Goal: Task Accomplishment & Management: Manage account settings

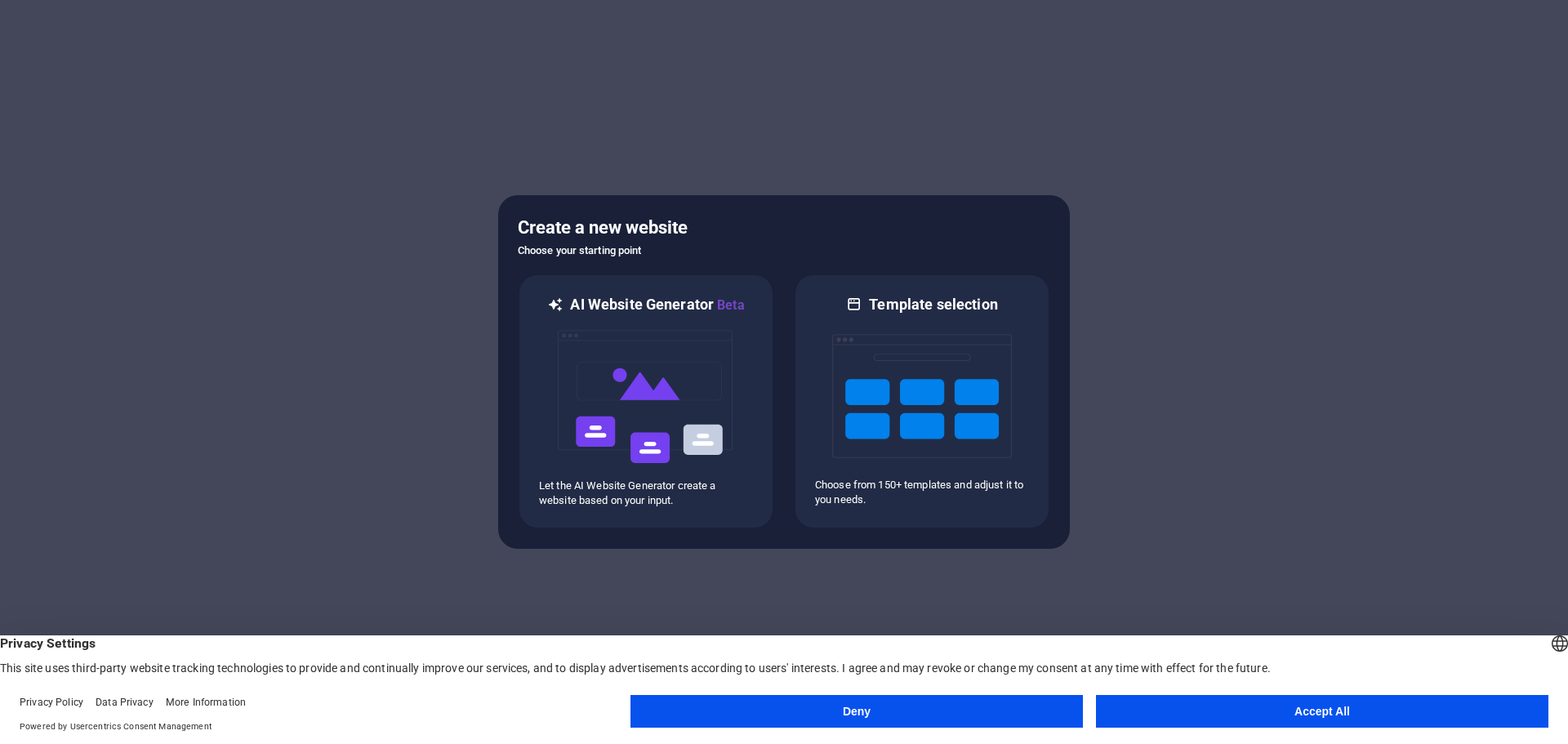
click at [1289, 718] on button "Accept All" at bounding box center [1322, 711] width 453 height 33
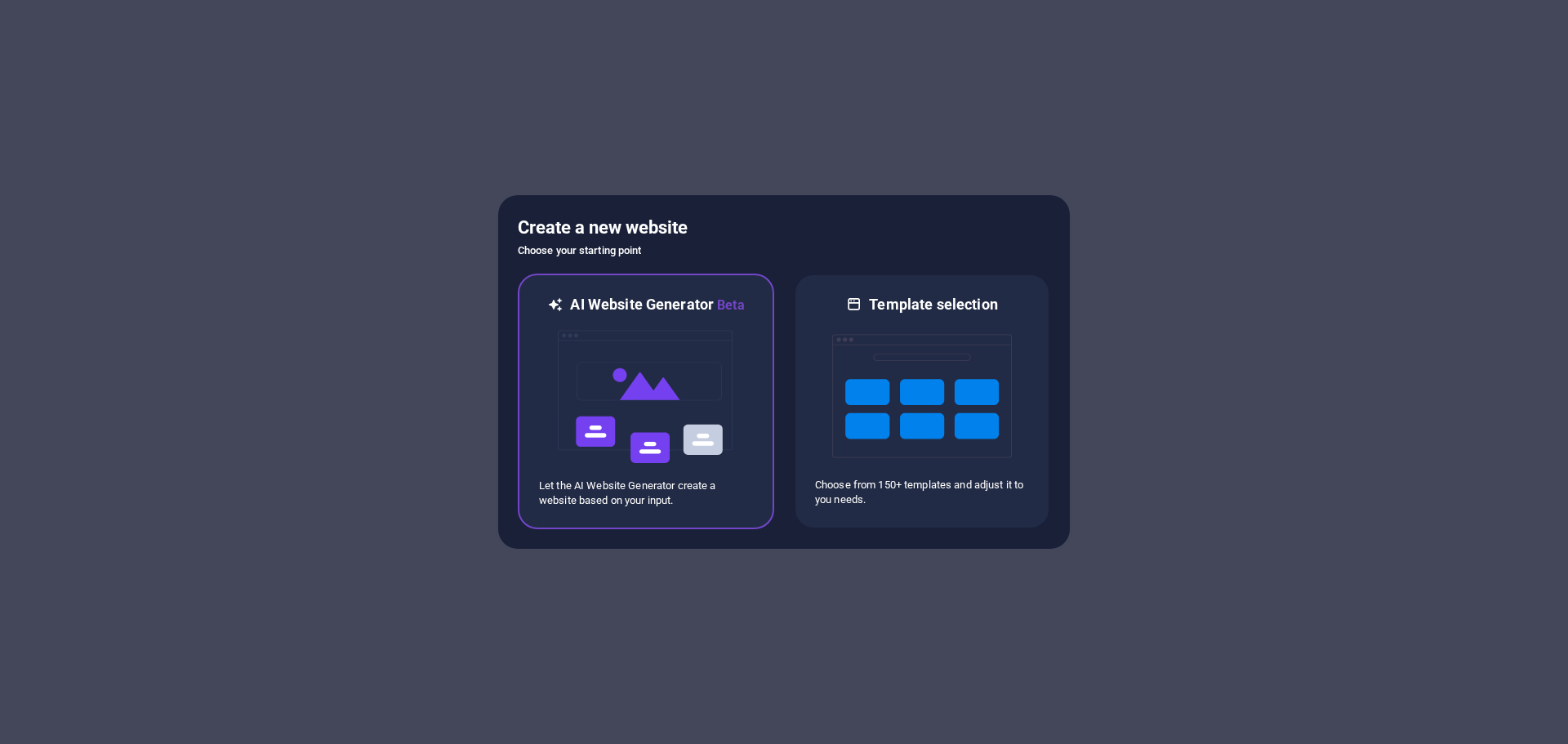
click at [663, 435] on img at bounding box center [646, 397] width 180 height 163
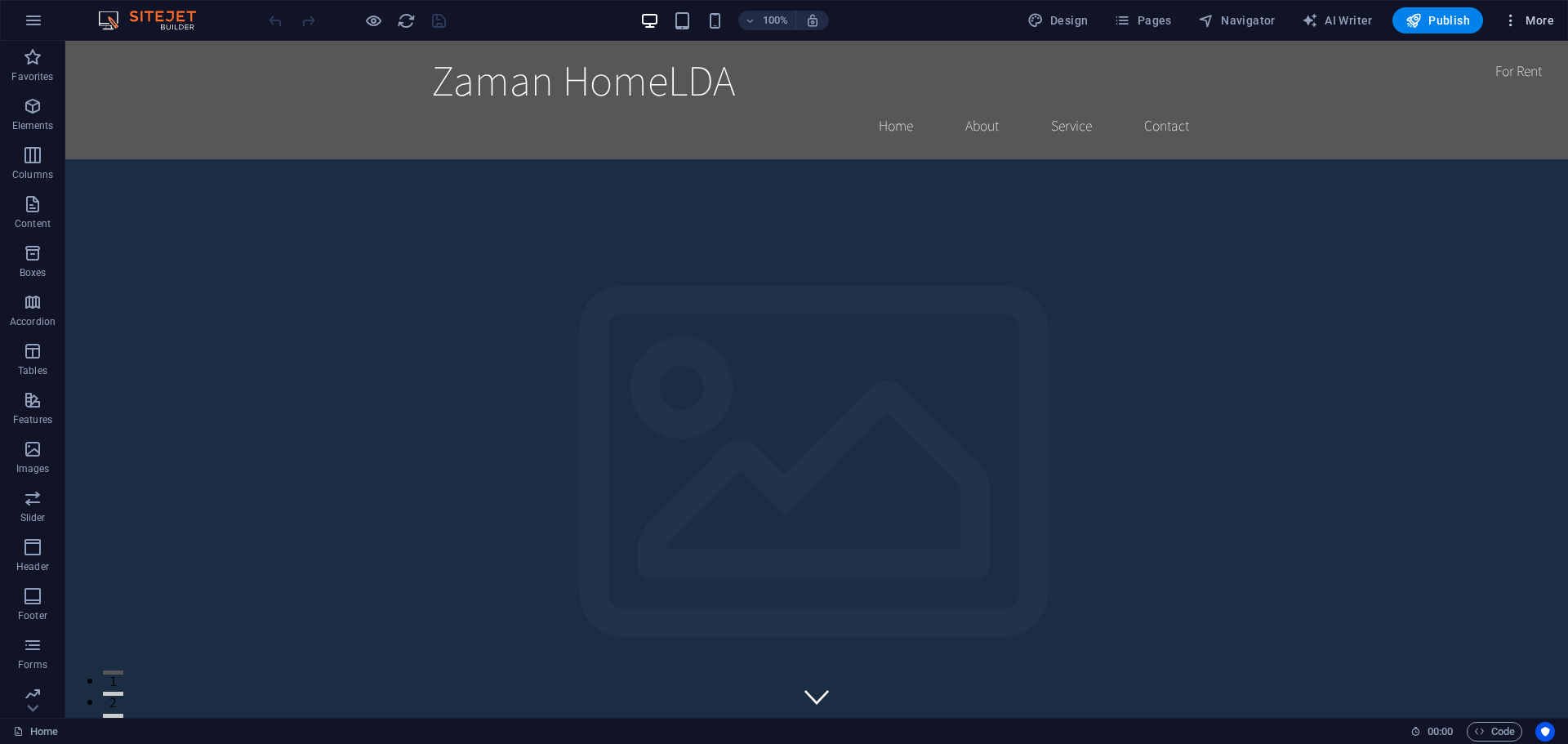
click at [1542, 23] on span "More" at bounding box center [1528, 20] width 51 height 16
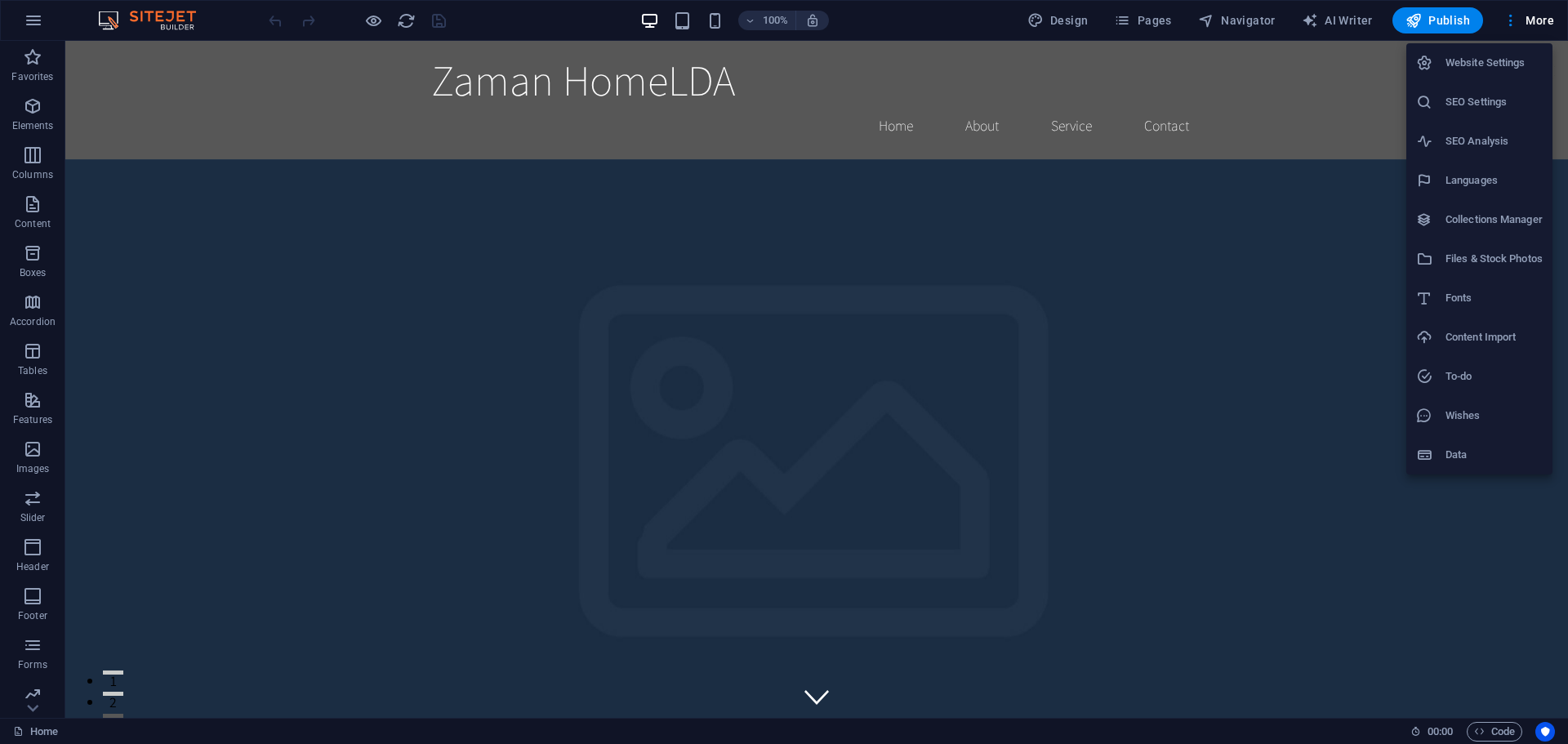
click at [375, 20] on div at bounding box center [784, 372] width 1568 height 744
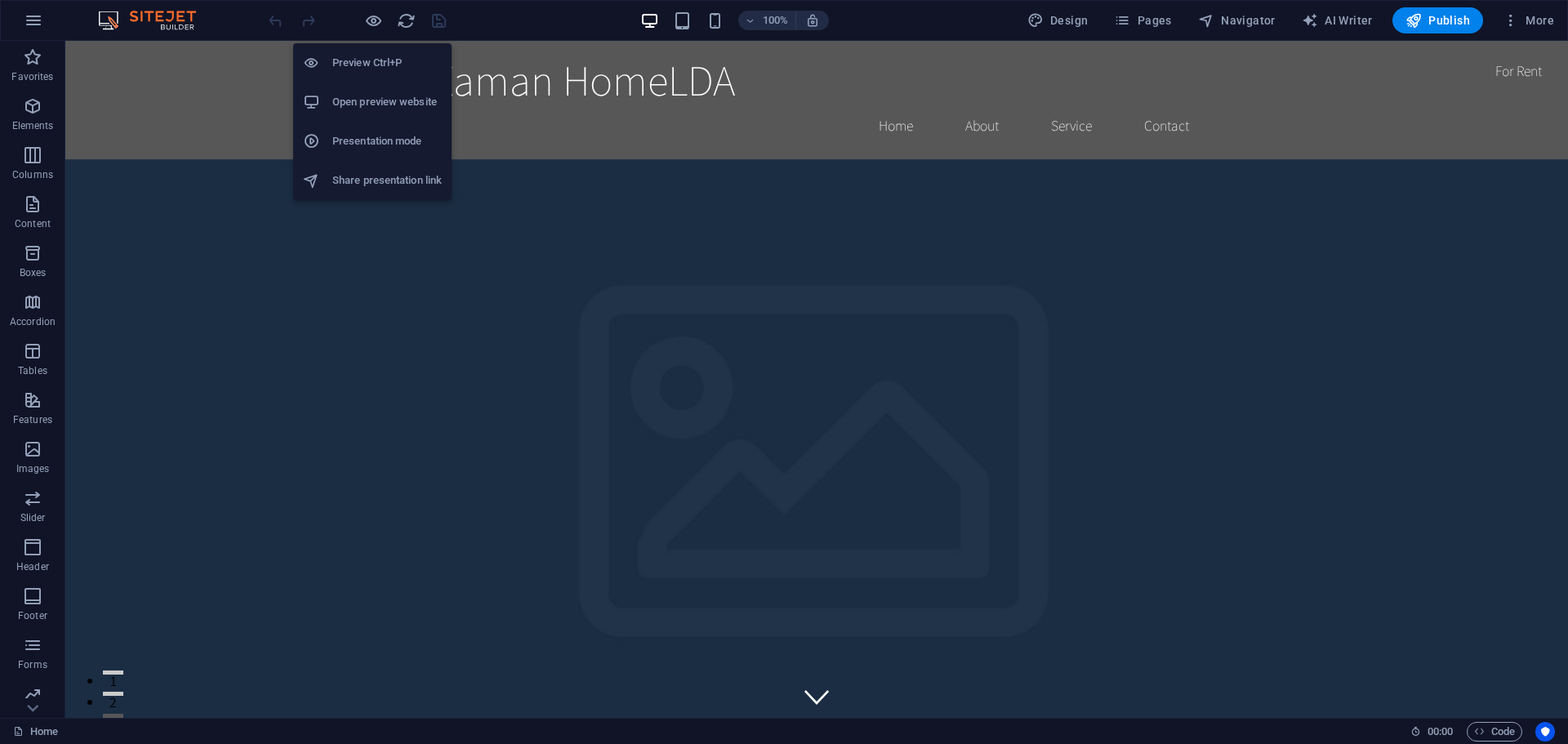
click at [390, 98] on h6 "Open preview website" at bounding box center [387, 102] width 109 height 19
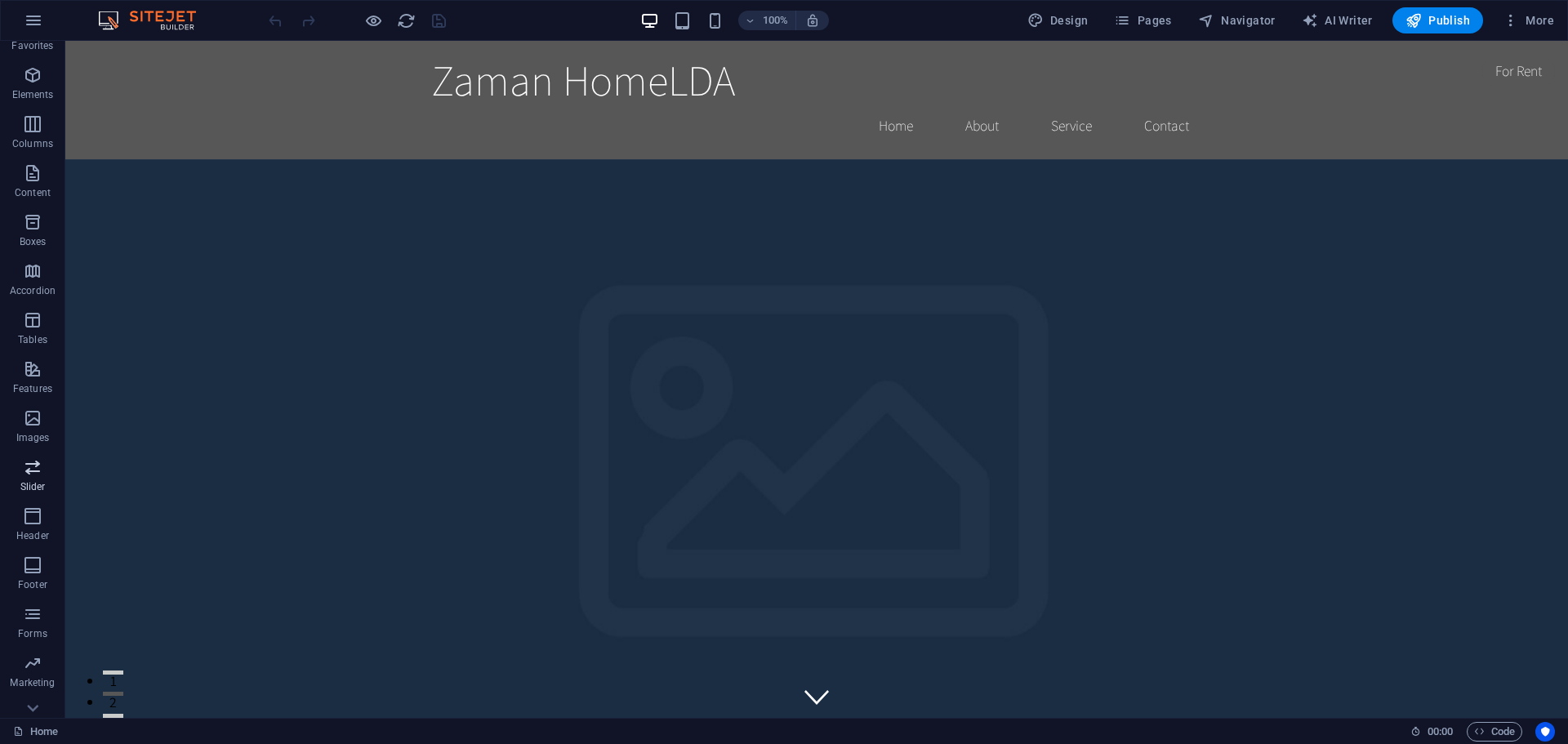
scroll to position [58, 0]
click at [1345, 21] on span "AI Writer" at bounding box center [1337, 20] width 71 height 16
select select "English"
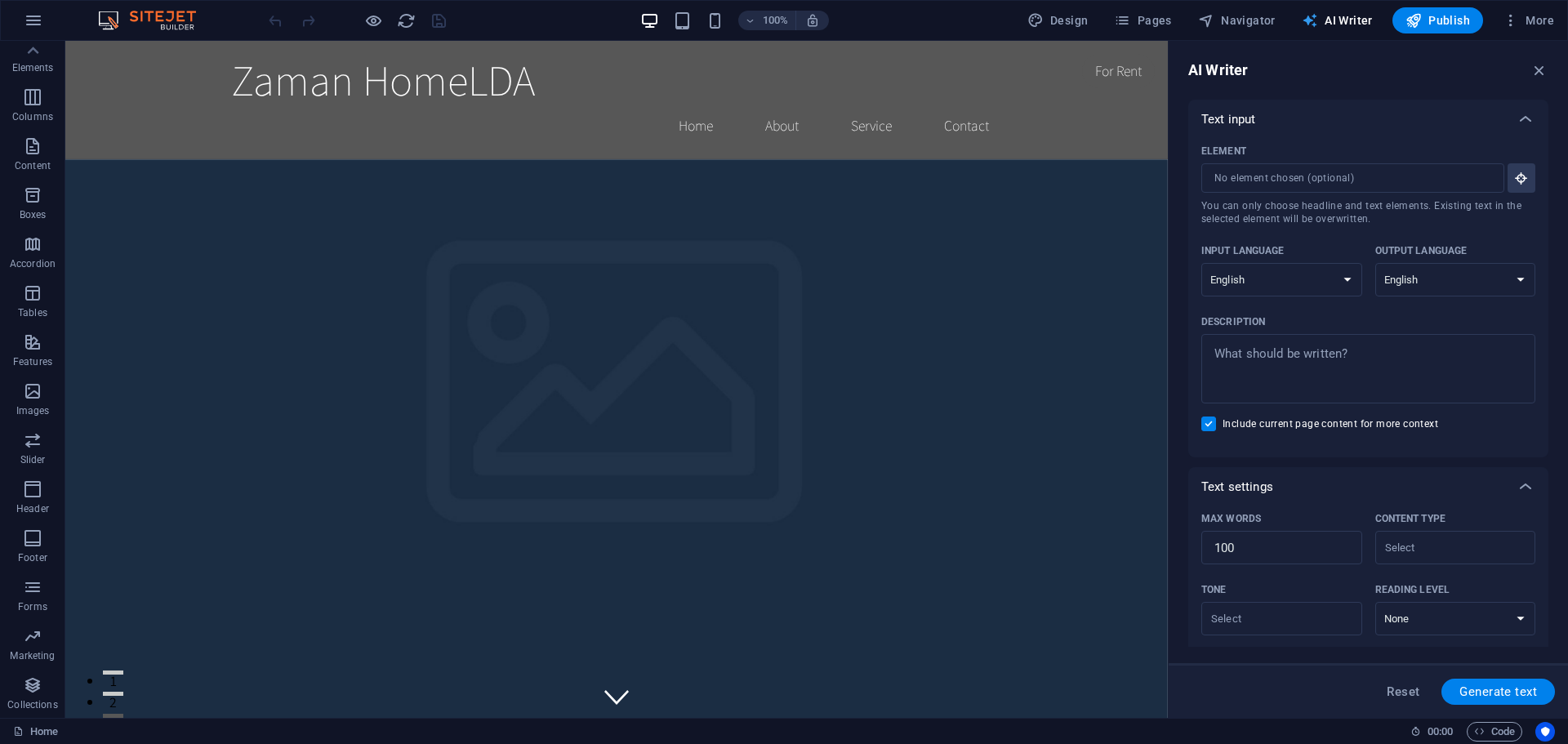
scroll to position [0, 0]
click at [1537, 63] on icon "button" at bounding box center [1539, 70] width 18 height 18
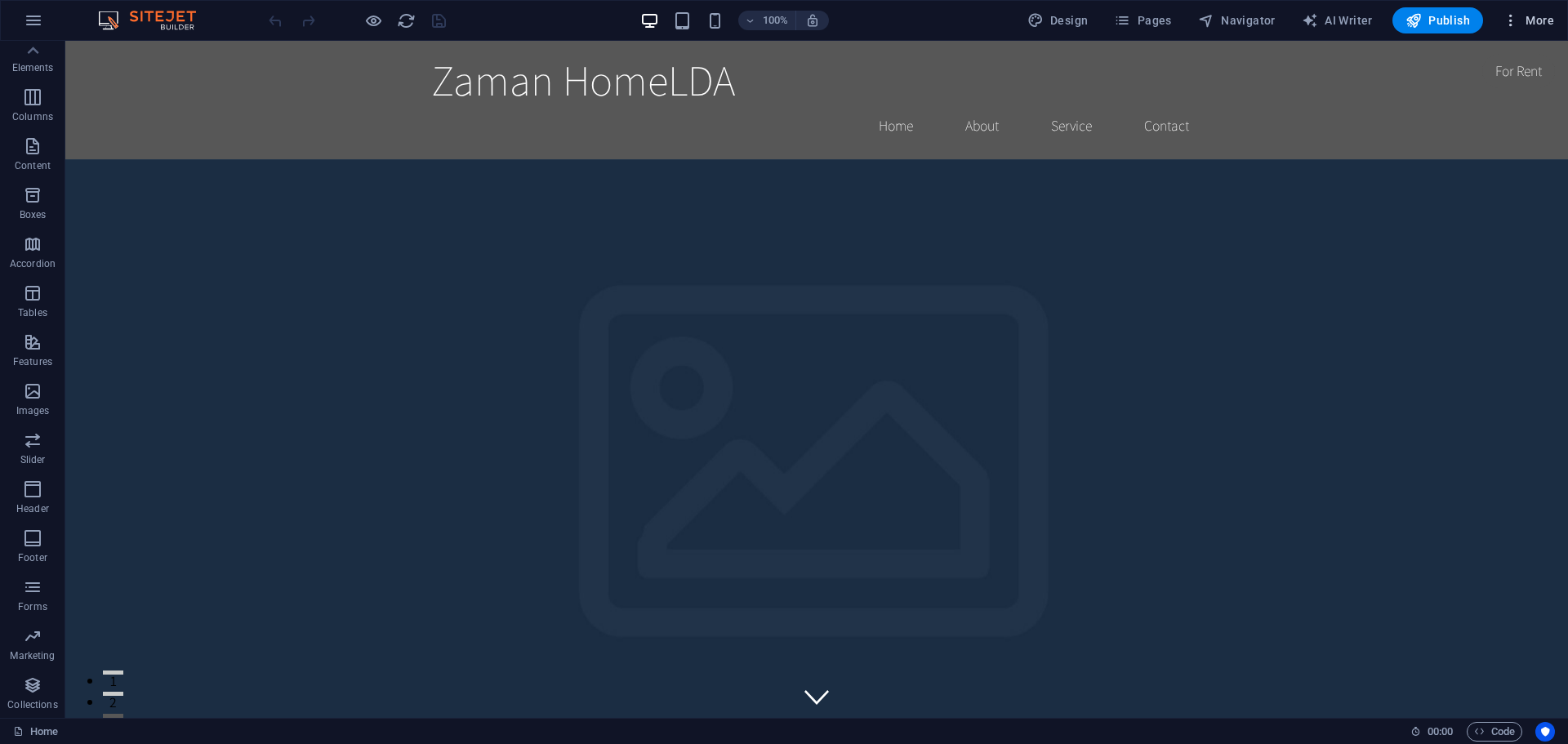
click at [1513, 22] on icon "button" at bounding box center [1511, 20] width 16 height 16
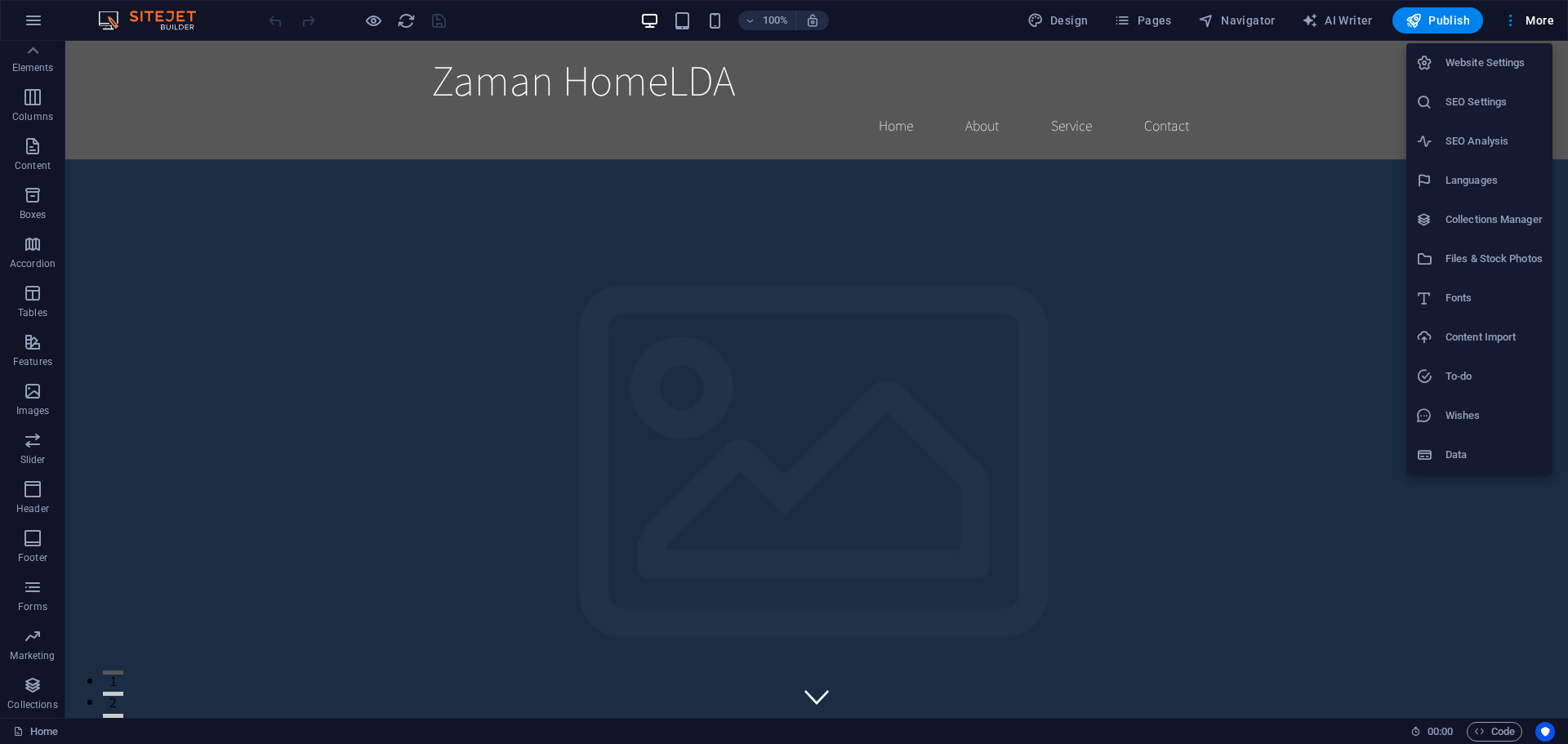
click at [678, 168] on div at bounding box center [784, 372] width 1568 height 744
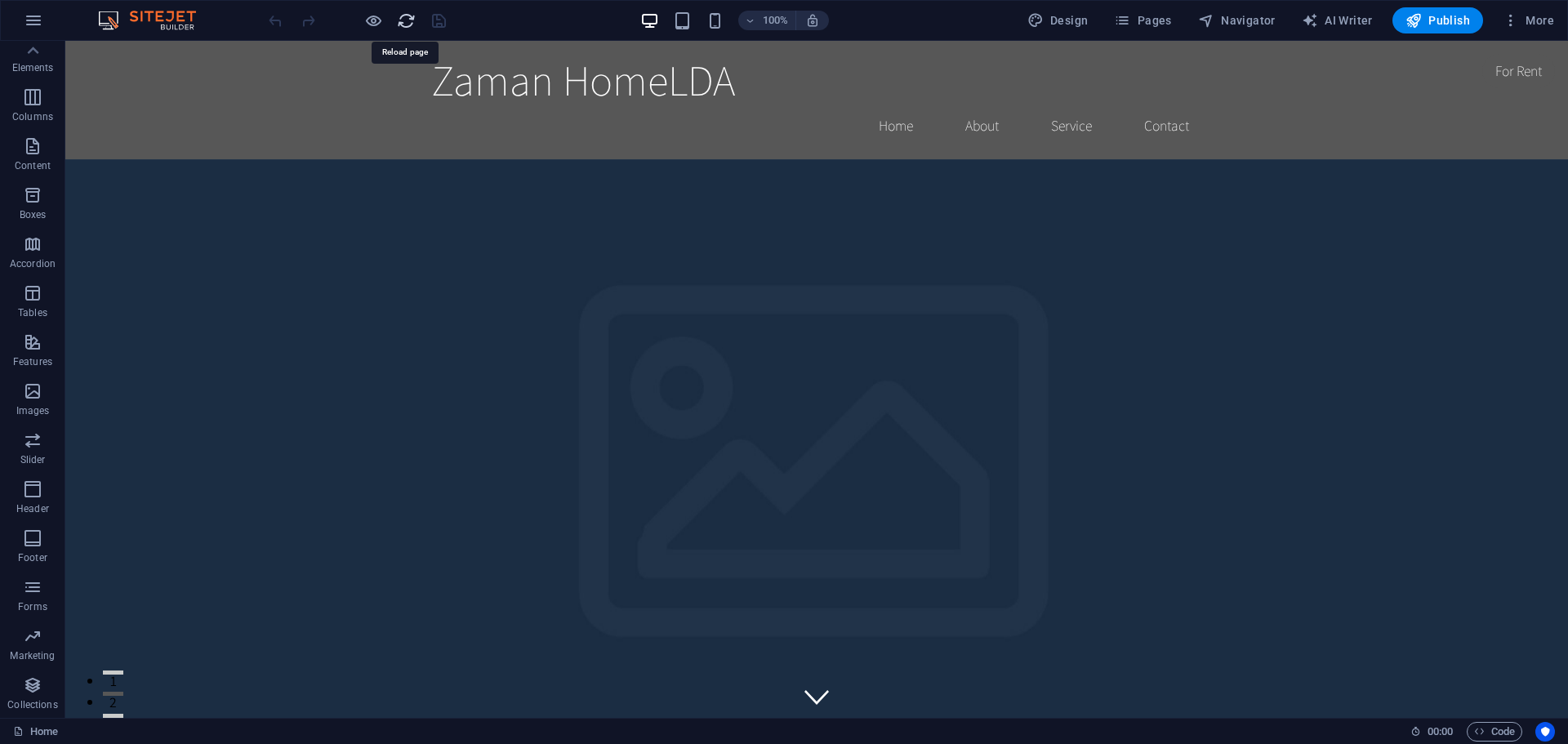
click at [401, 21] on icon "reload" at bounding box center [407, 21] width 19 height 19
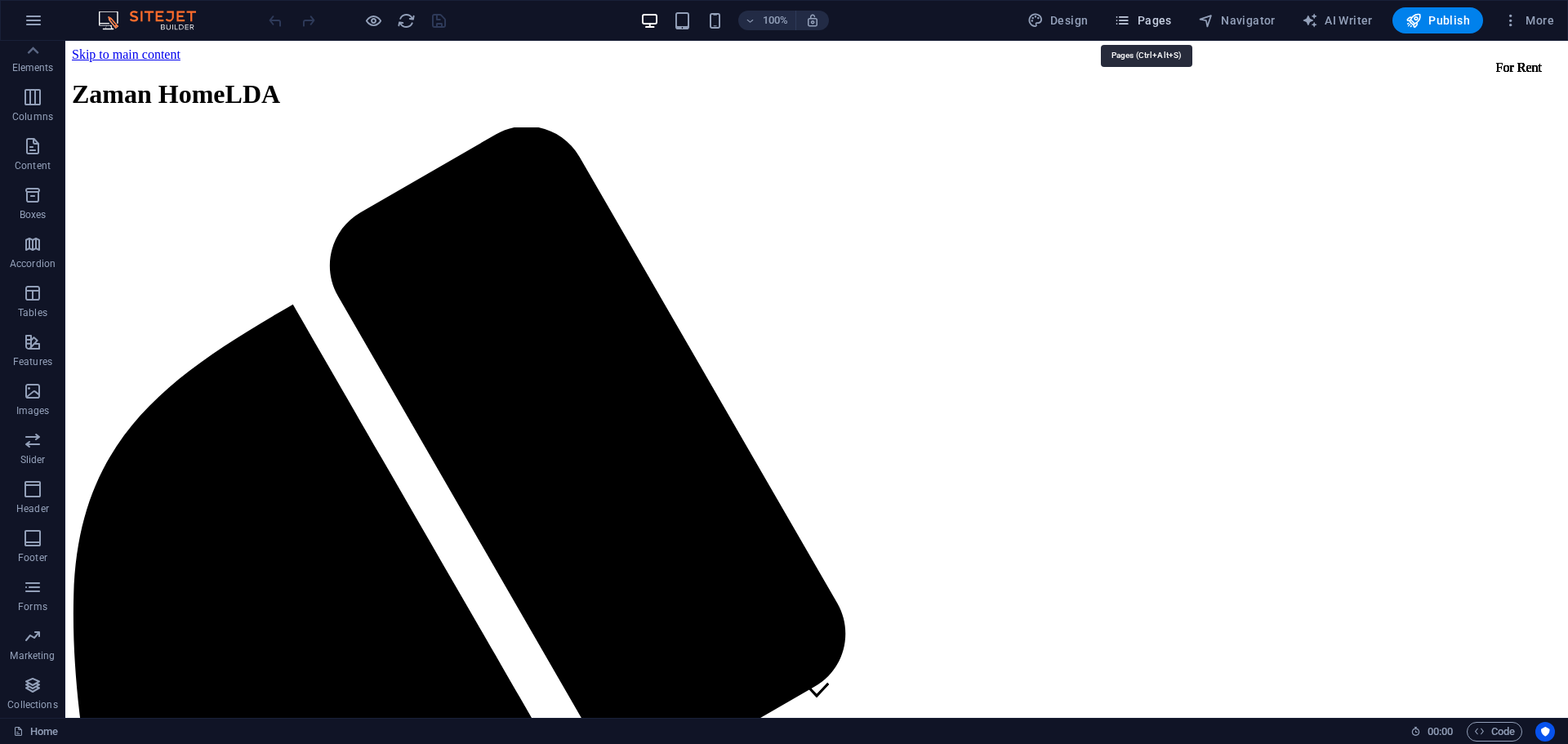
click at [1126, 23] on icon "button" at bounding box center [1122, 20] width 16 height 16
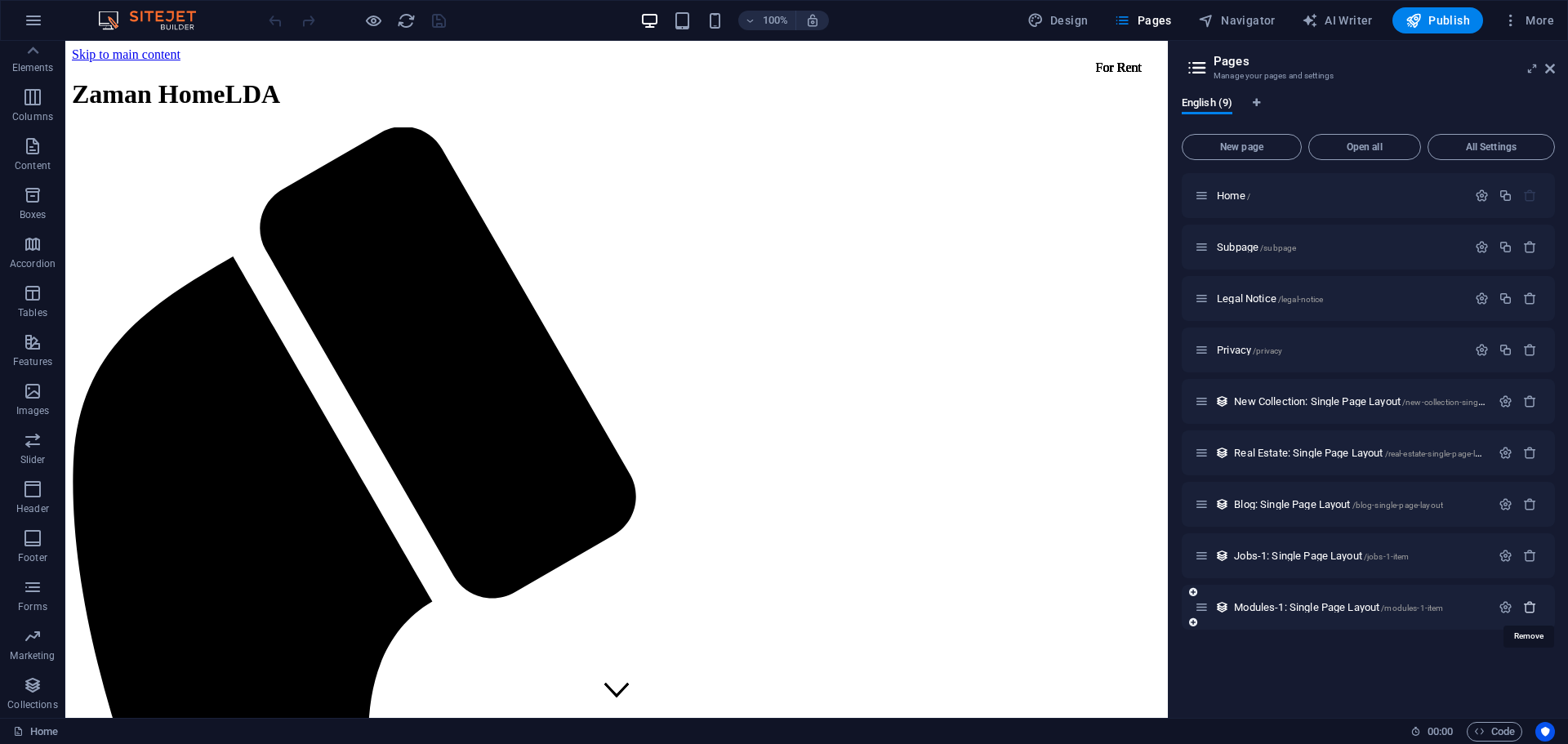
click at [1531, 609] on icon "button" at bounding box center [1530, 607] width 13 height 13
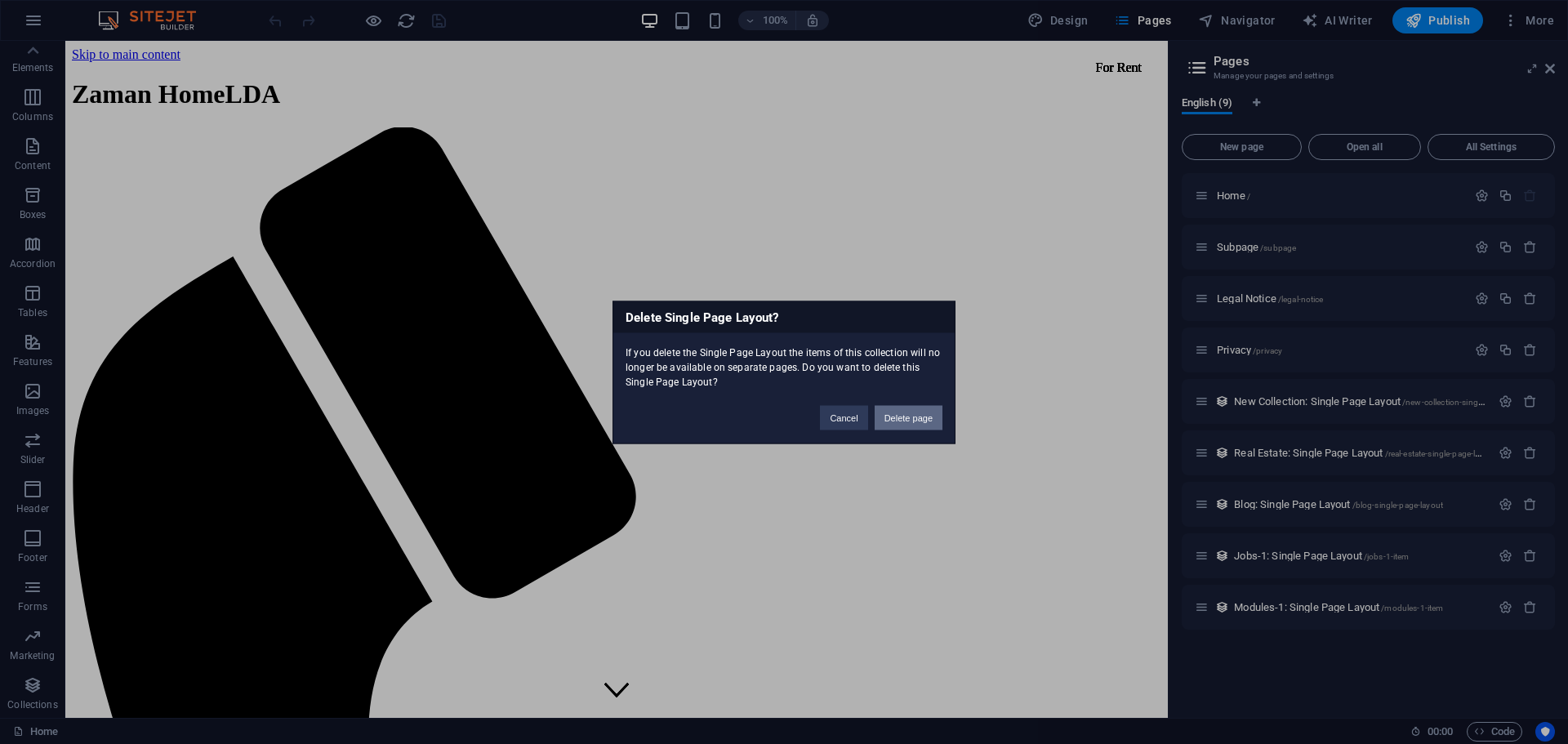
click at [914, 413] on button "Delete page" at bounding box center [908, 417] width 68 height 24
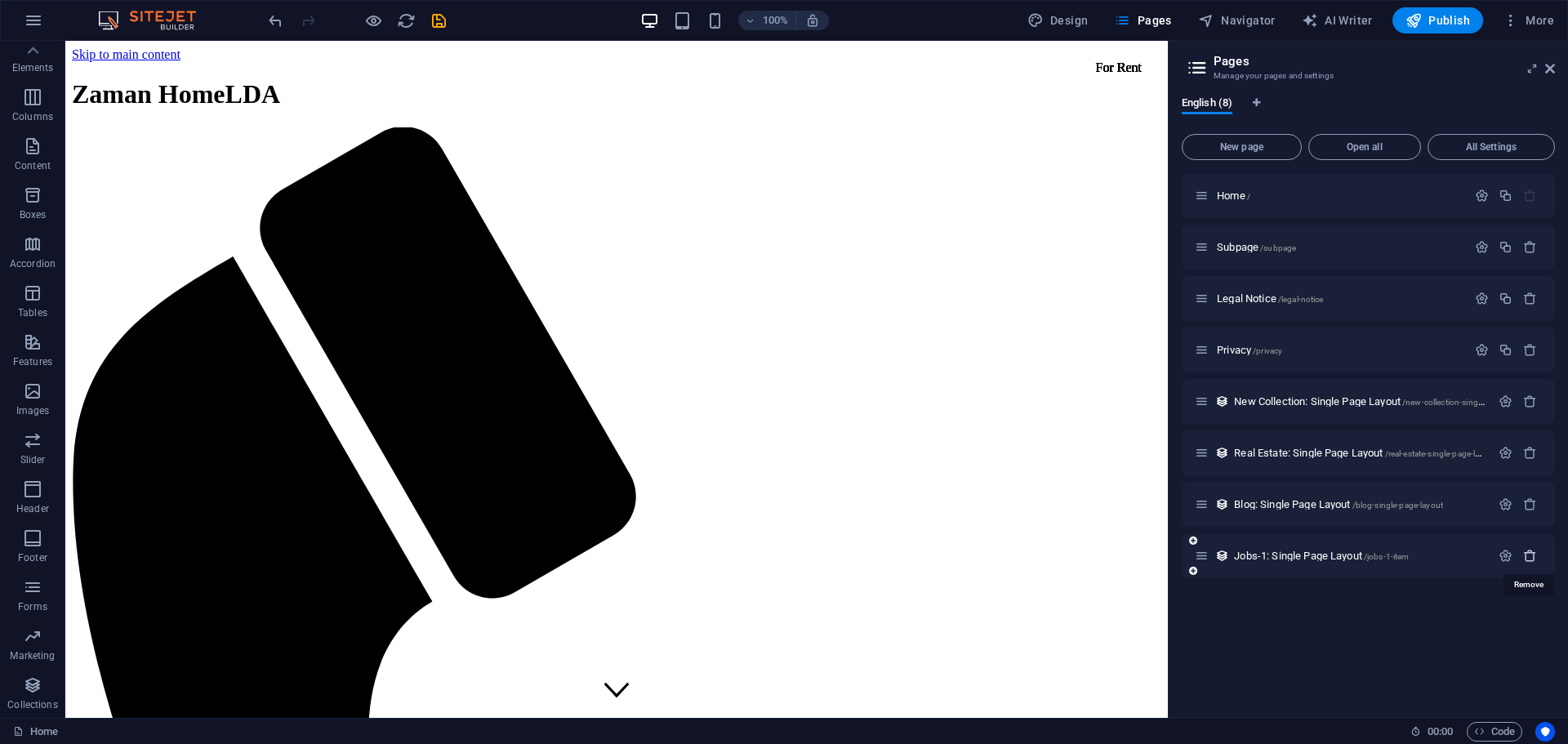
click at [1529, 554] on icon "button" at bounding box center [1530, 555] width 13 height 13
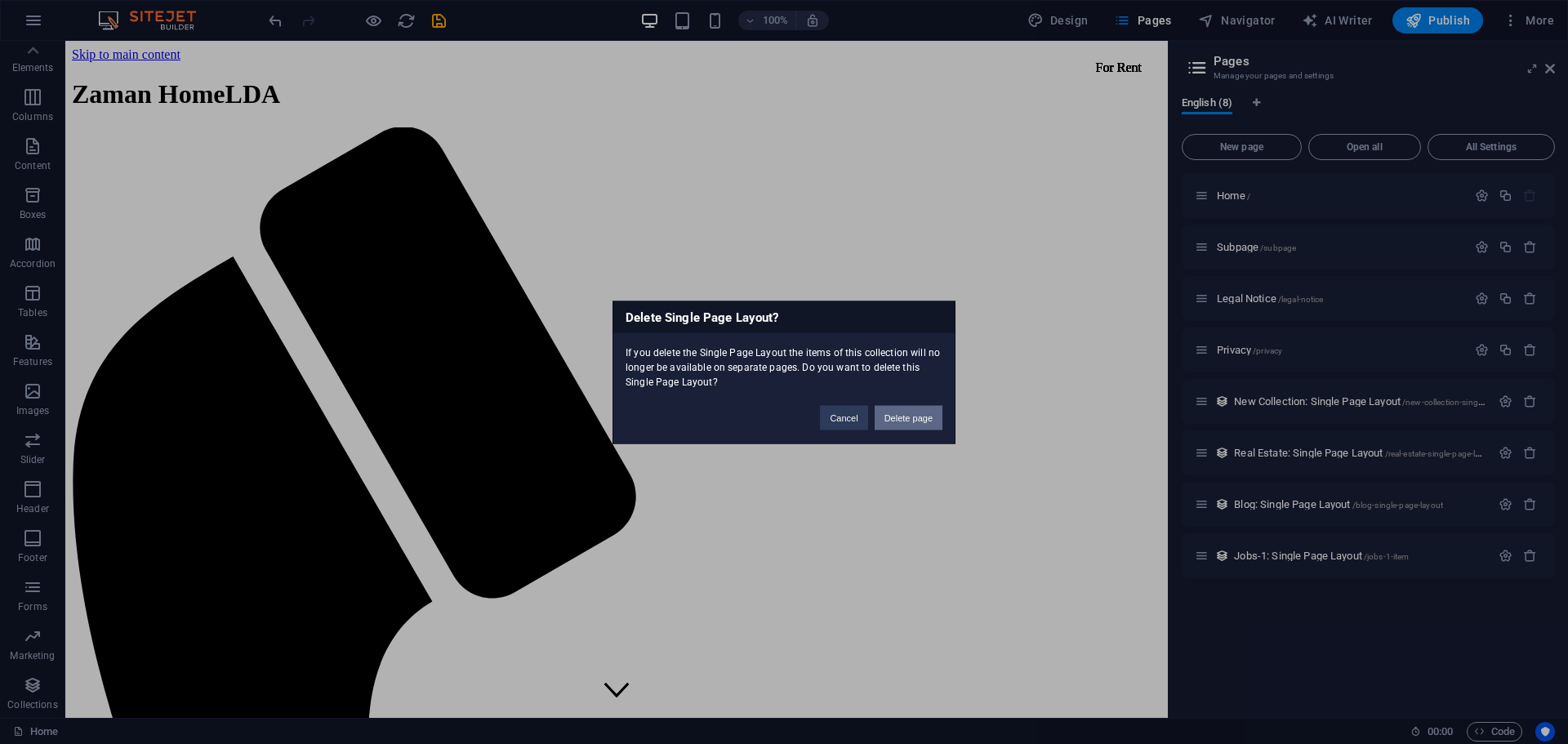
drag, startPoint x: 933, startPoint y: 412, endPoint x: 869, endPoint y: 373, distance: 74.9
click at [933, 412] on button "Delete page" at bounding box center [908, 417] width 68 height 24
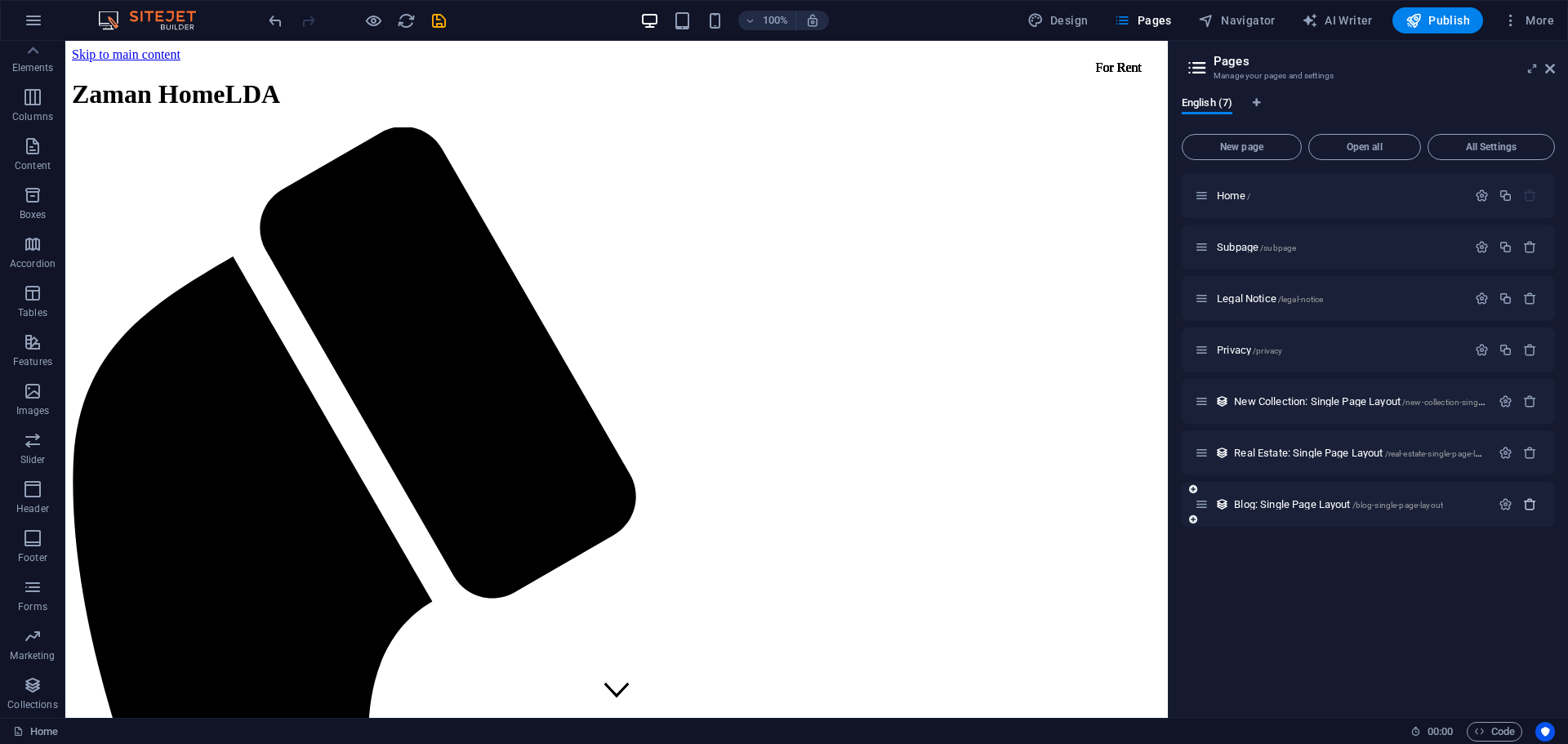
click at [1525, 500] on icon "button" at bounding box center [1530, 504] width 13 height 13
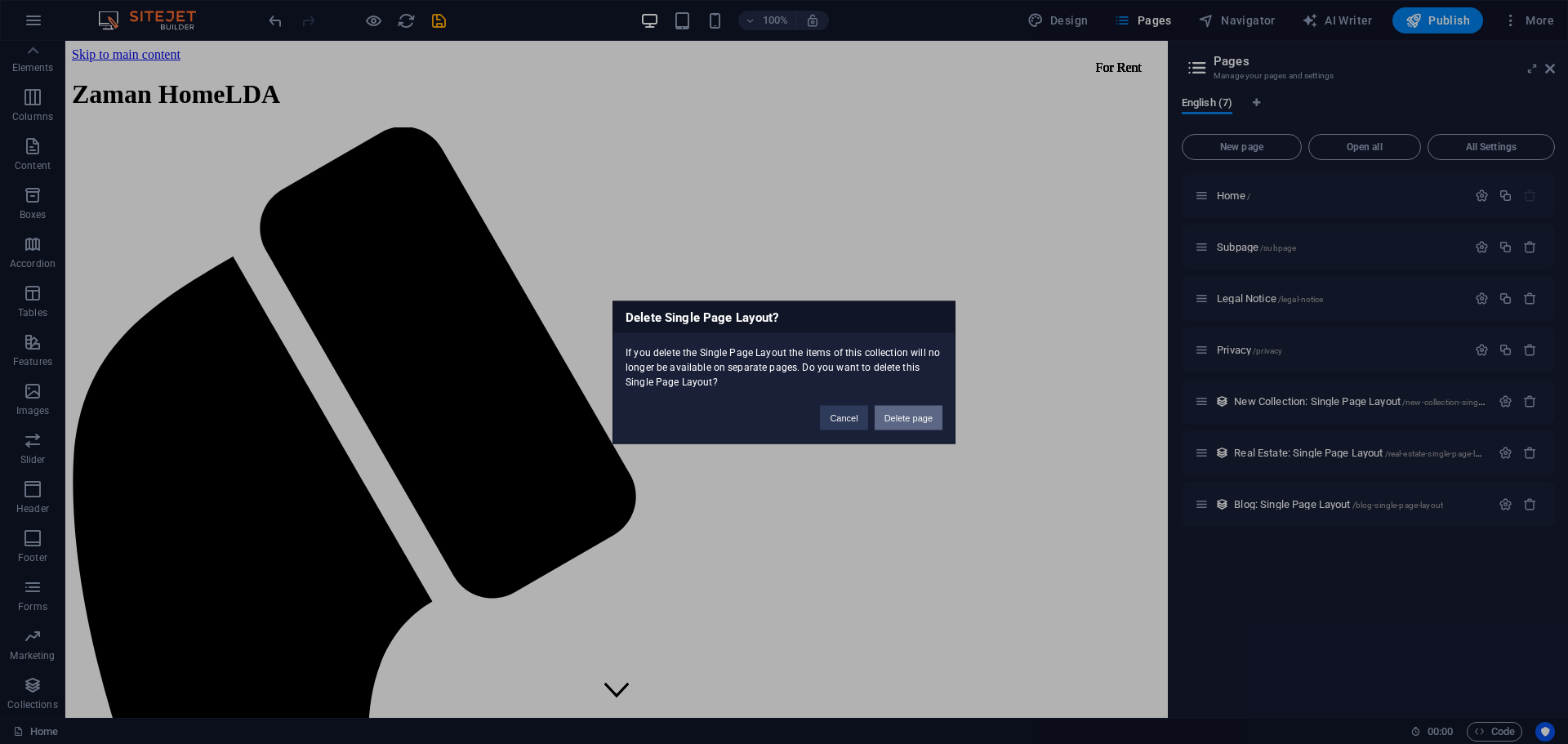
click at [931, 414] on button "Delete page" at bounding box center [908, 417] width 68 height 24
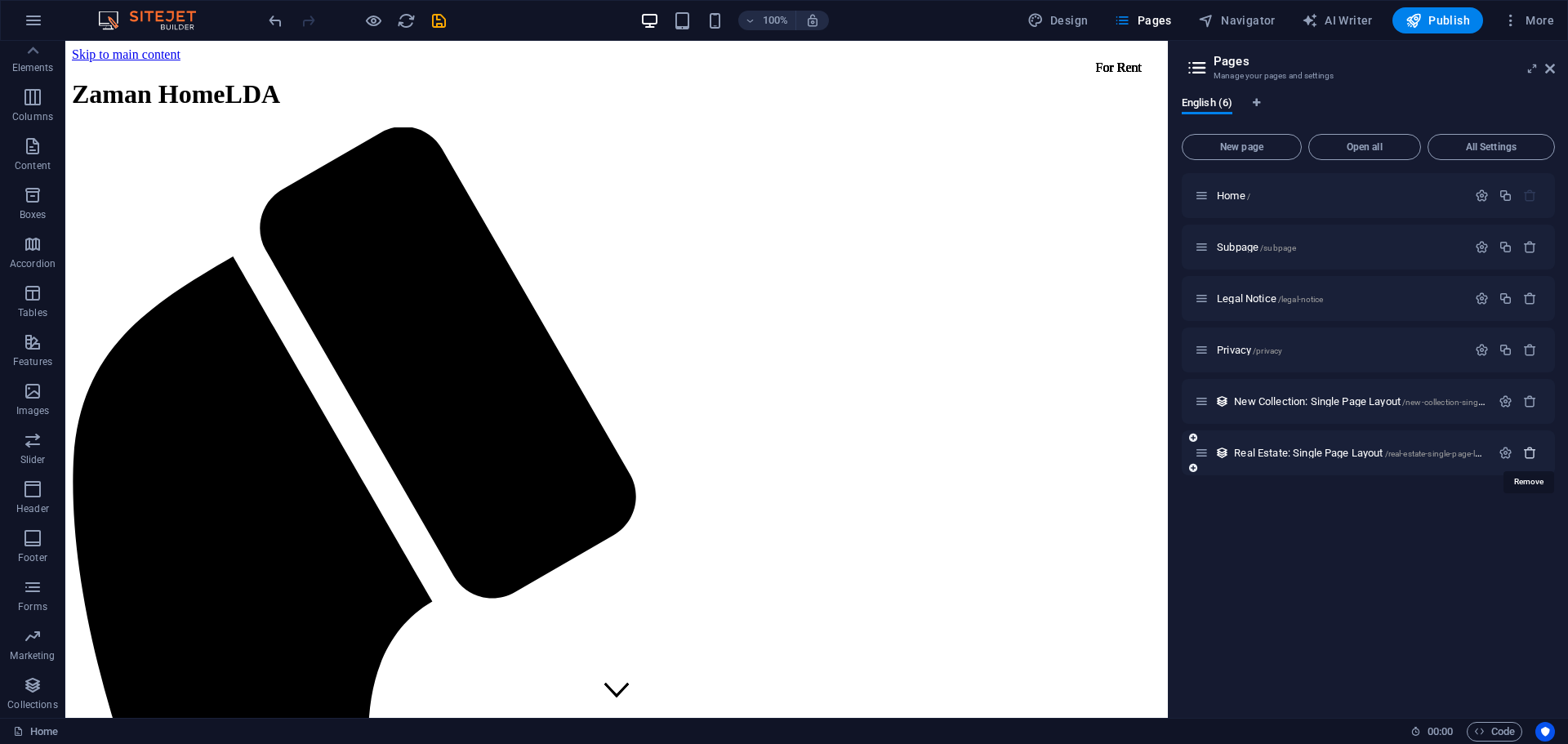
click at [1535, 453] on icon "button" at bounding box center [1530, 453] width 13 height 13
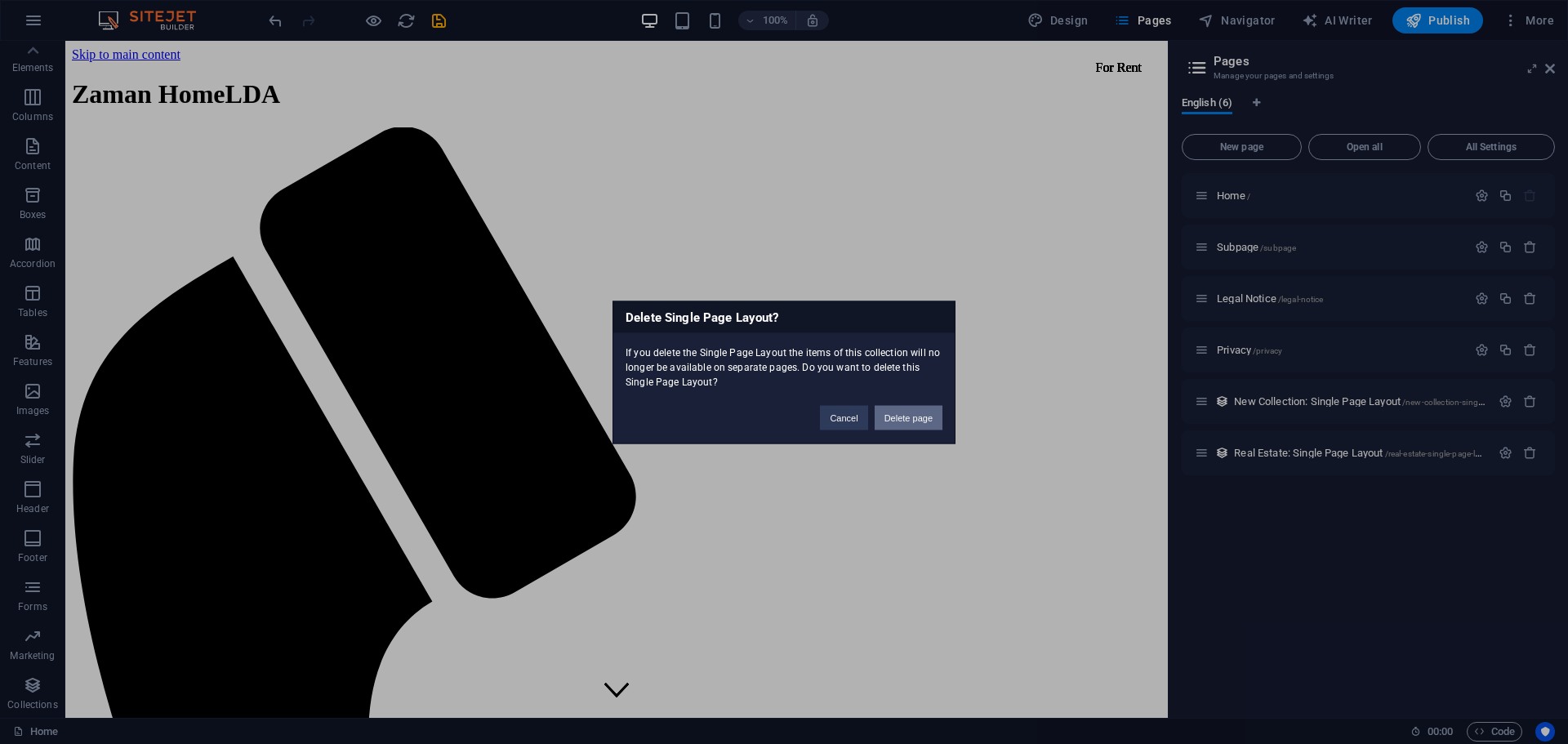
click at [920, 409] on button "Delete page" at bounding box center [908, 417] width 68 height 24
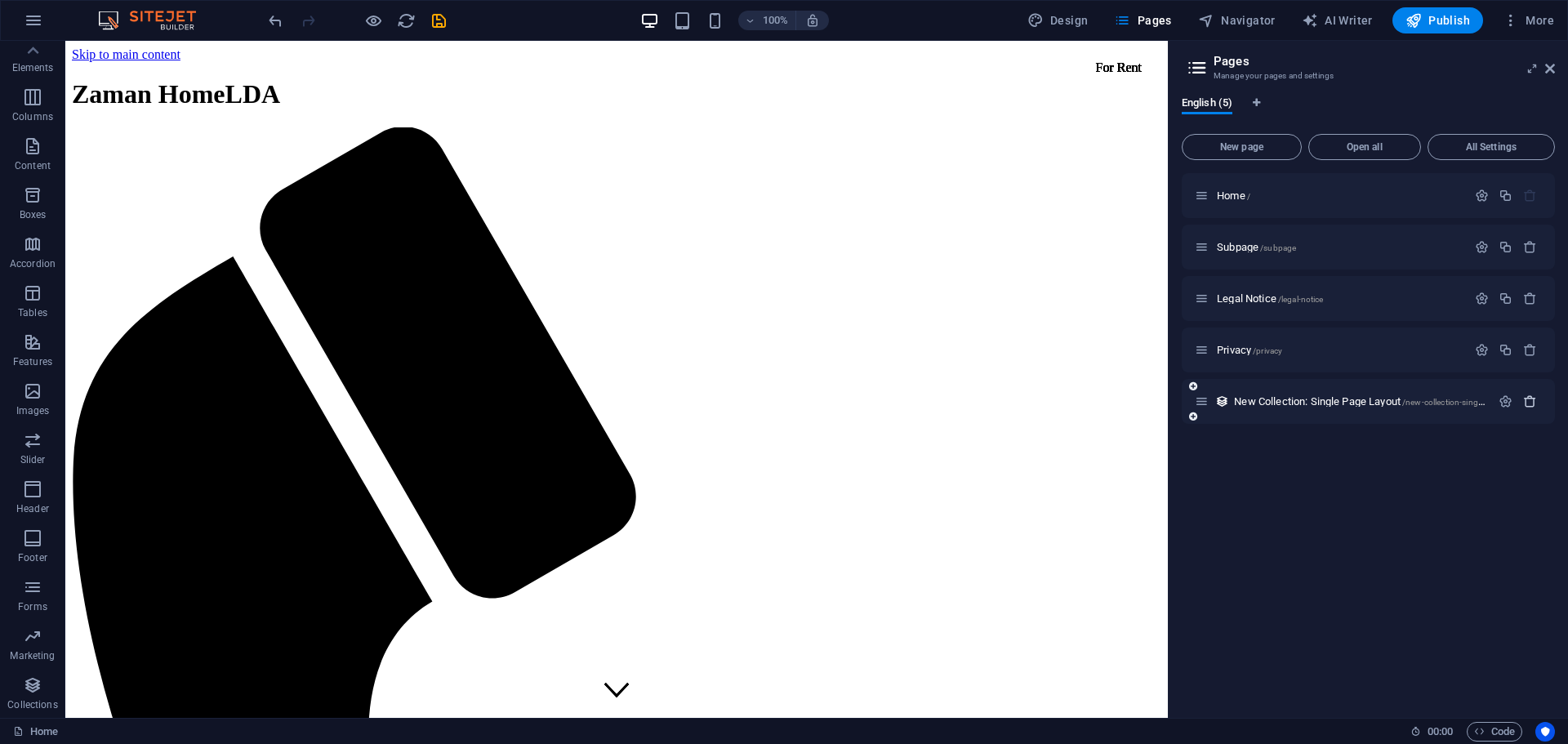
click at [1537, 401] on icon "button" at bounding box center [1530, 401] width 13 height 13
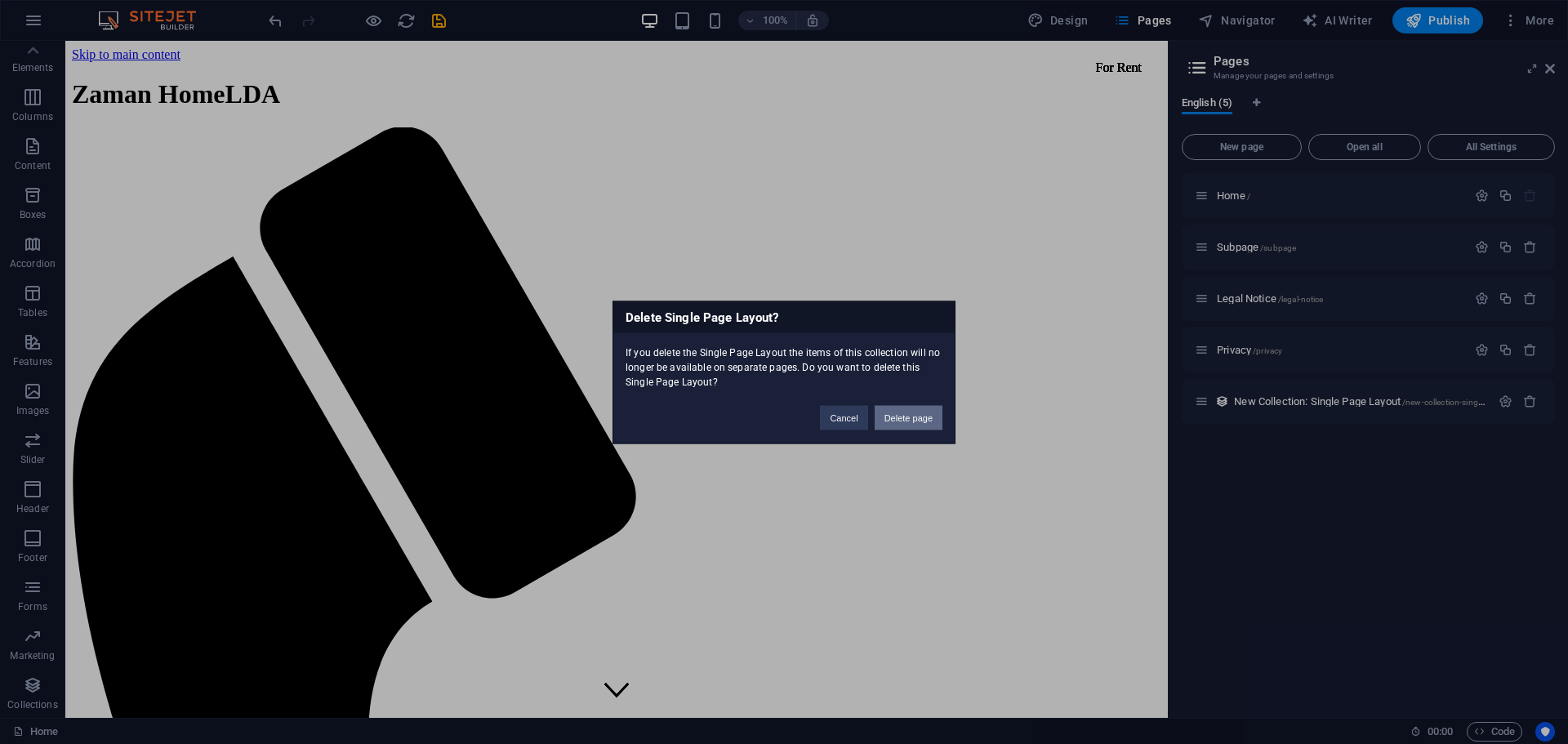
click at [937, 417] on button "Delete page" at bounding box center [908, 417] width 68 height 24
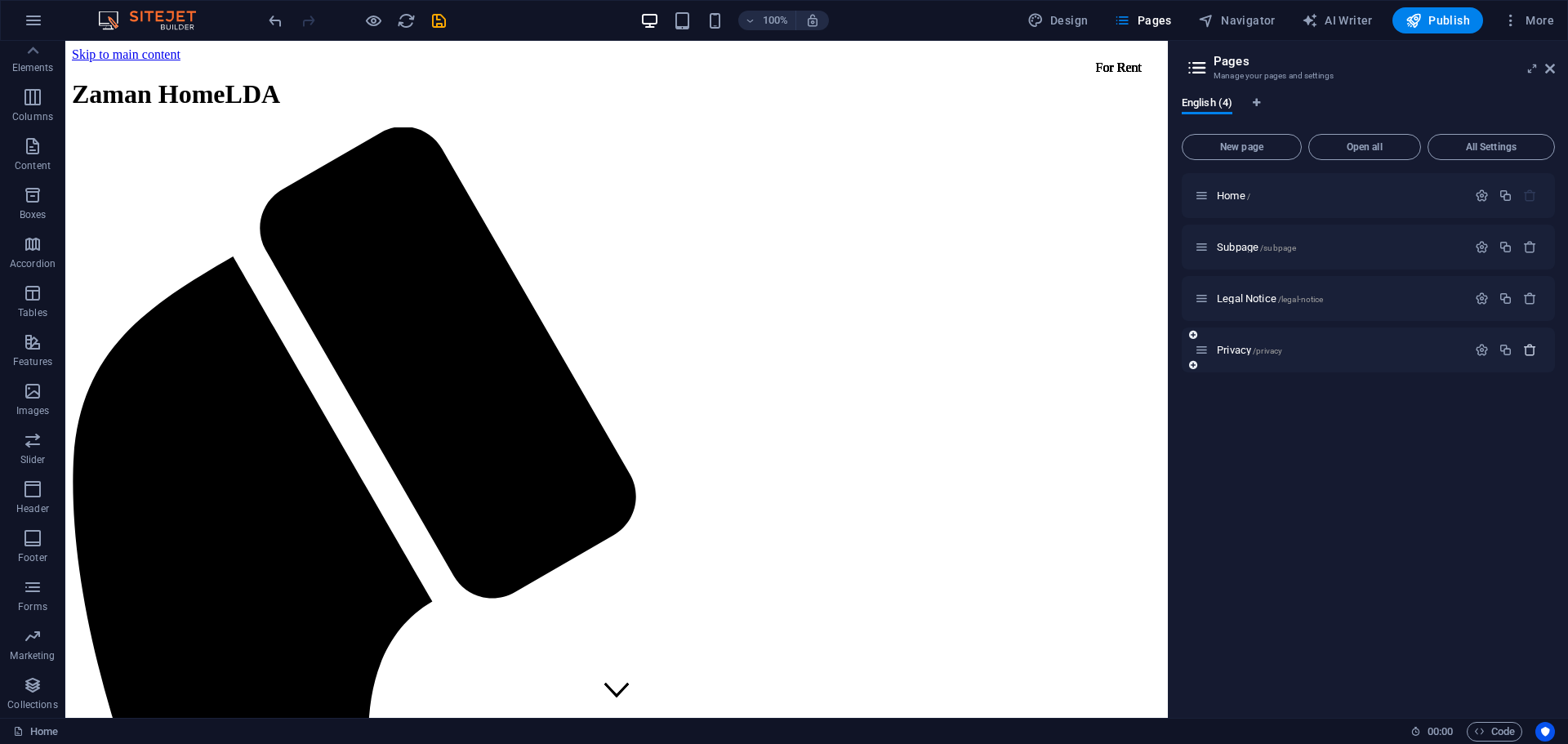
click at [1529, 347] on icon "button" at bounding box center [1530, 350] width 13 height 13
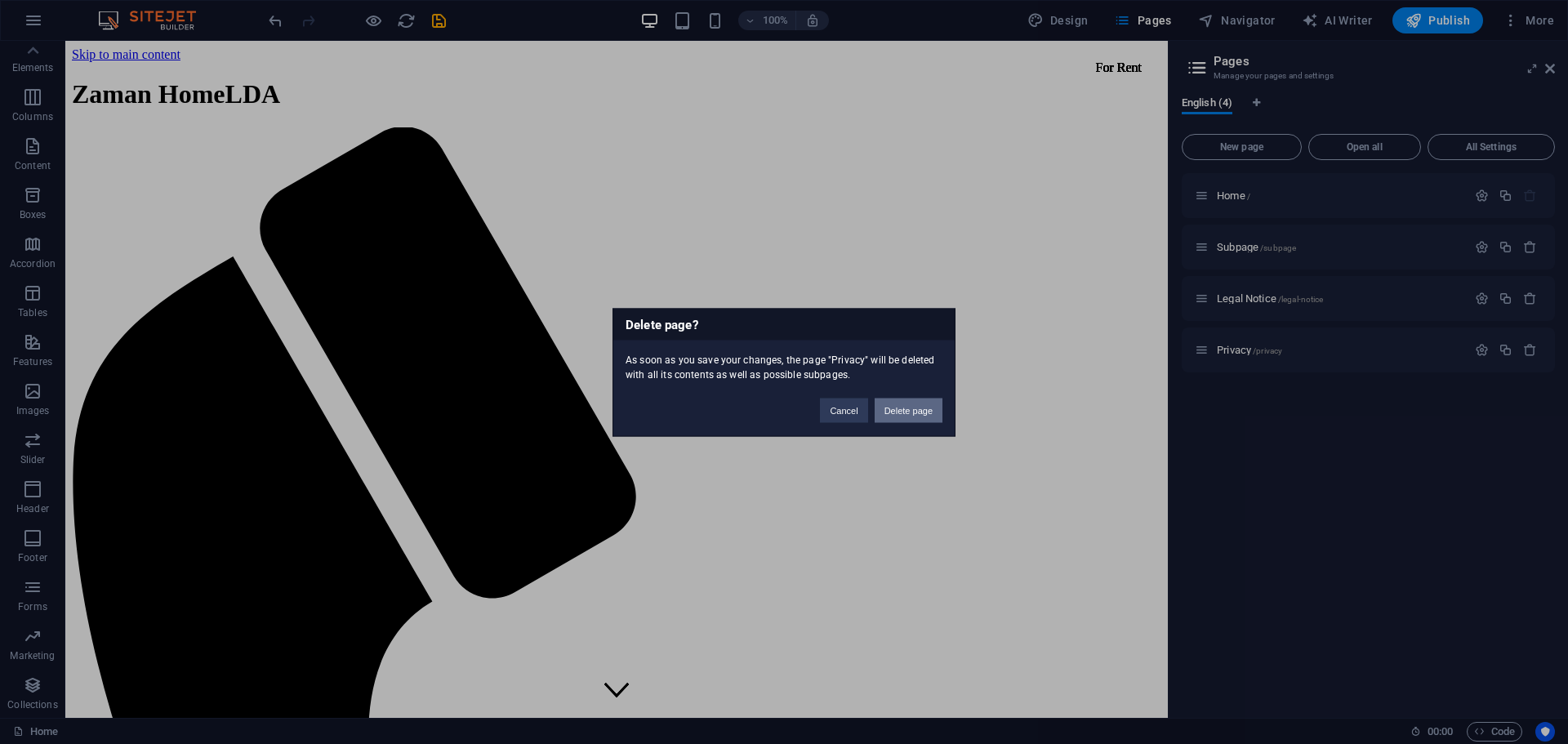
click at [901, 412] on button "Delete page" at bounding box center [908, 410] width 68 height 24
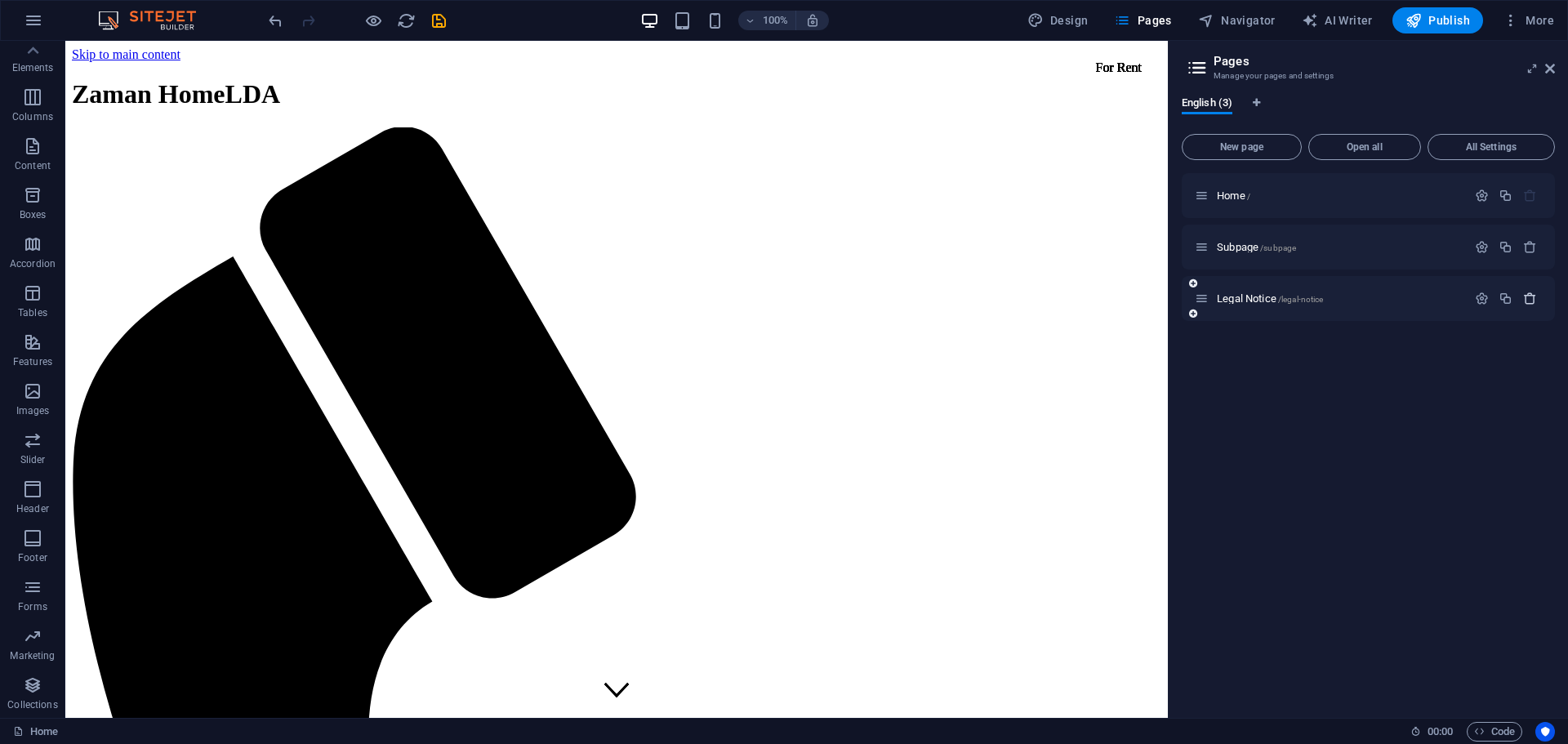
click at [1534, 303] on icon "button" at bounding box center [1530, 298] width 13 height 13
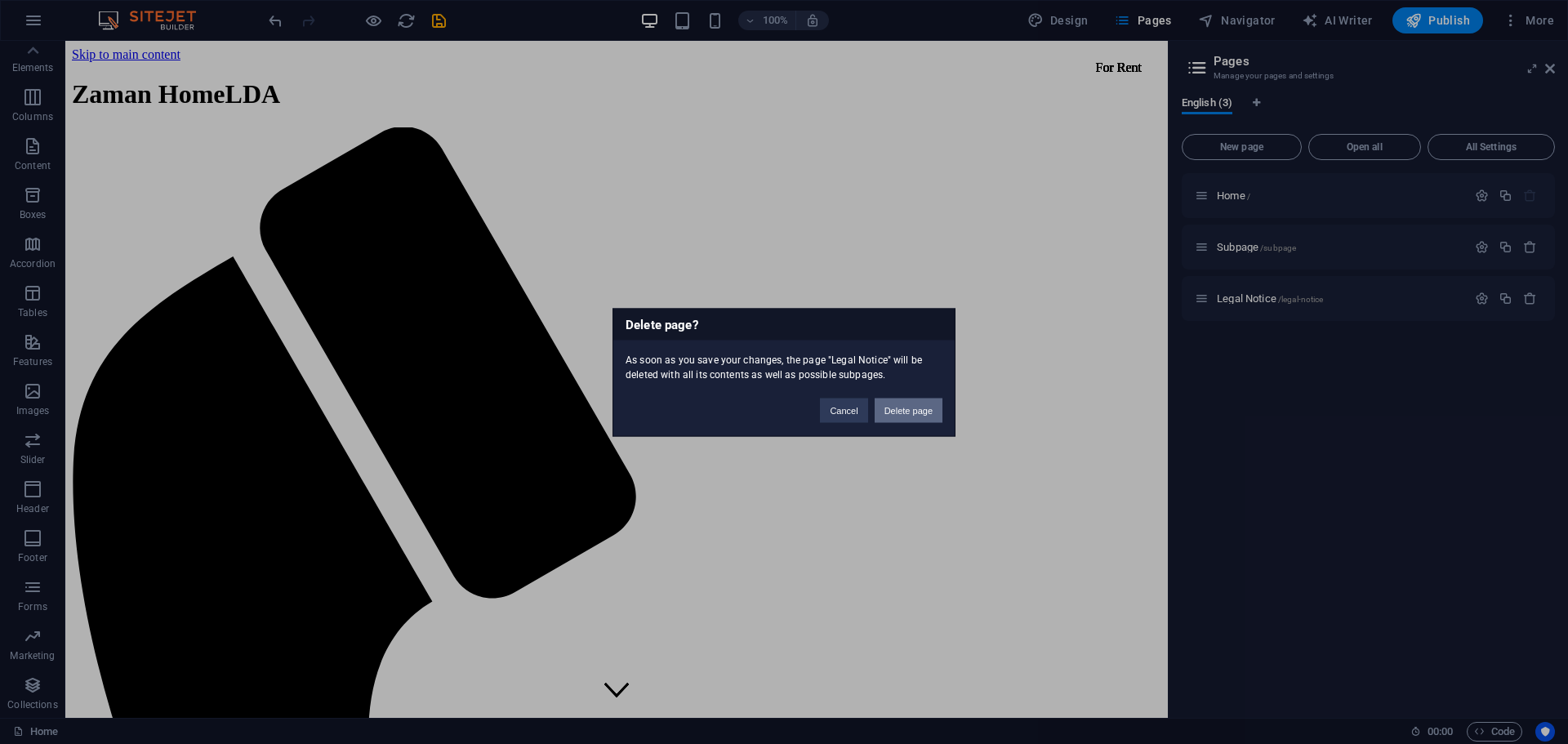
click at [911, 421] on button "Delete page" at bounding box center [908, 410] width 68 height 24
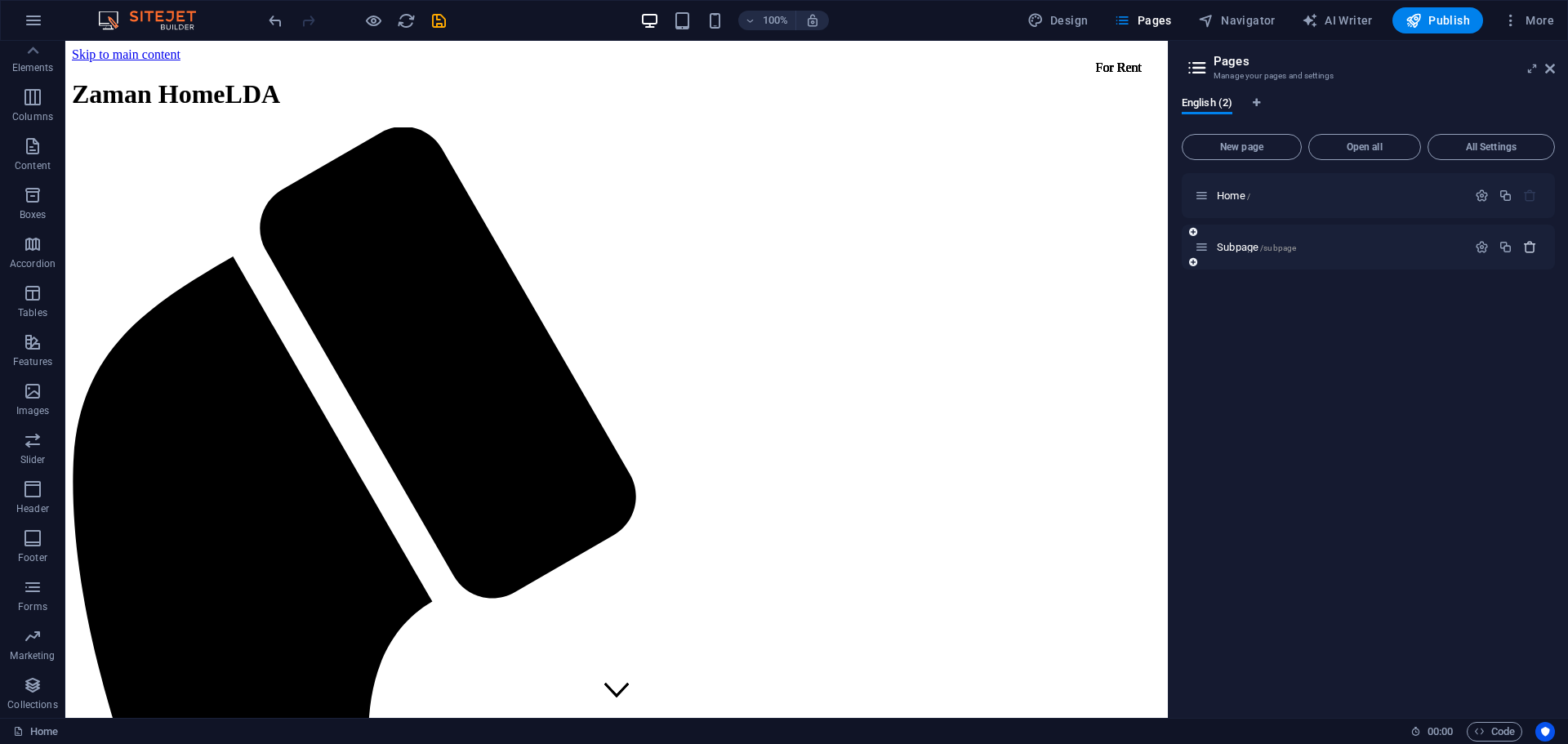
click at [1530, 243] on icon "button" at bounding box center [1530, 247] width 13 height 13
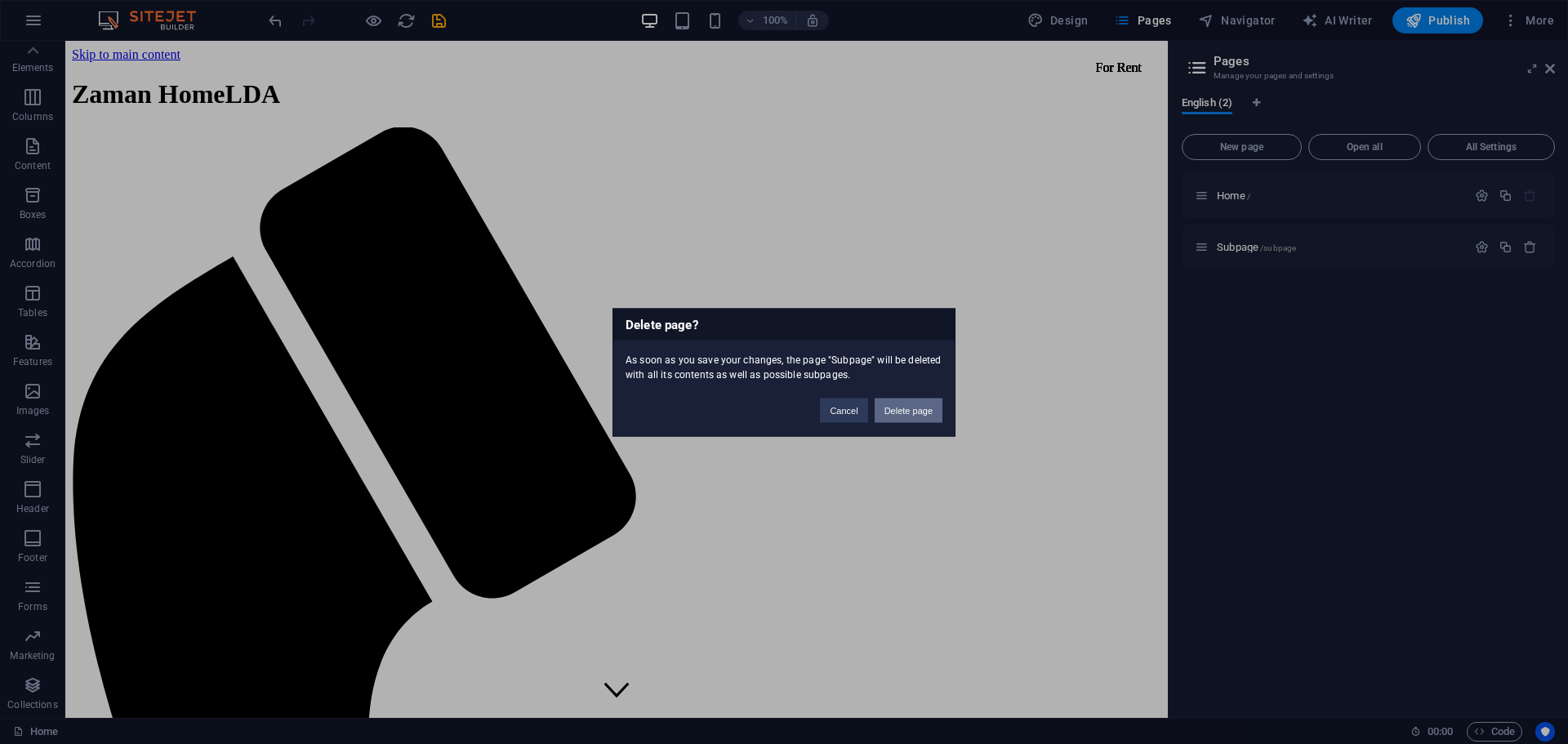
click at [930, 404] on button "Delete page" at bounding box center [908, 410] width 68 height 24
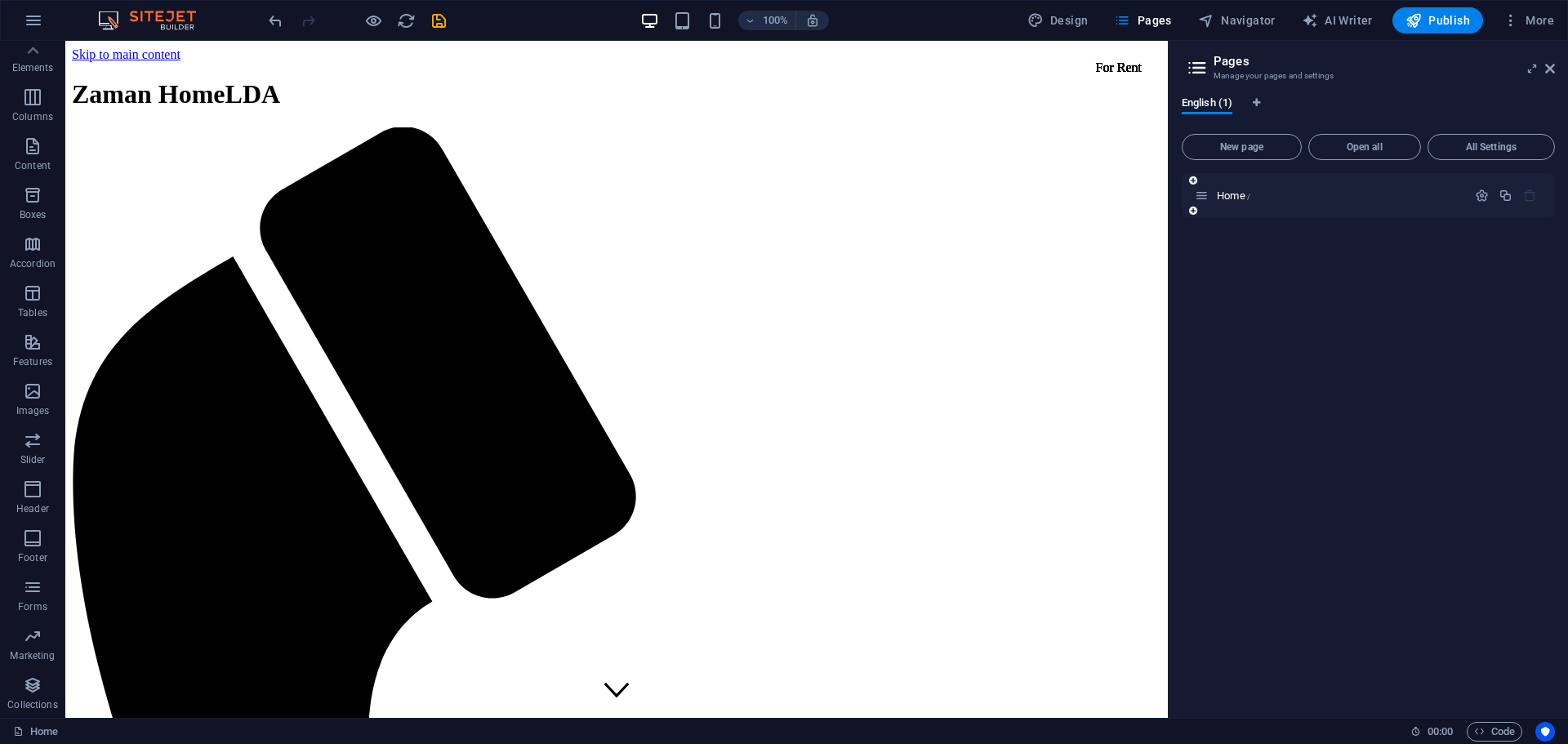
click at [1528, 197] on icon "button" at bounding box center [1530, 195] width 13 height 13
click at [1553, 69] on icon at bounding box center [1550, 69] width 10 height 13
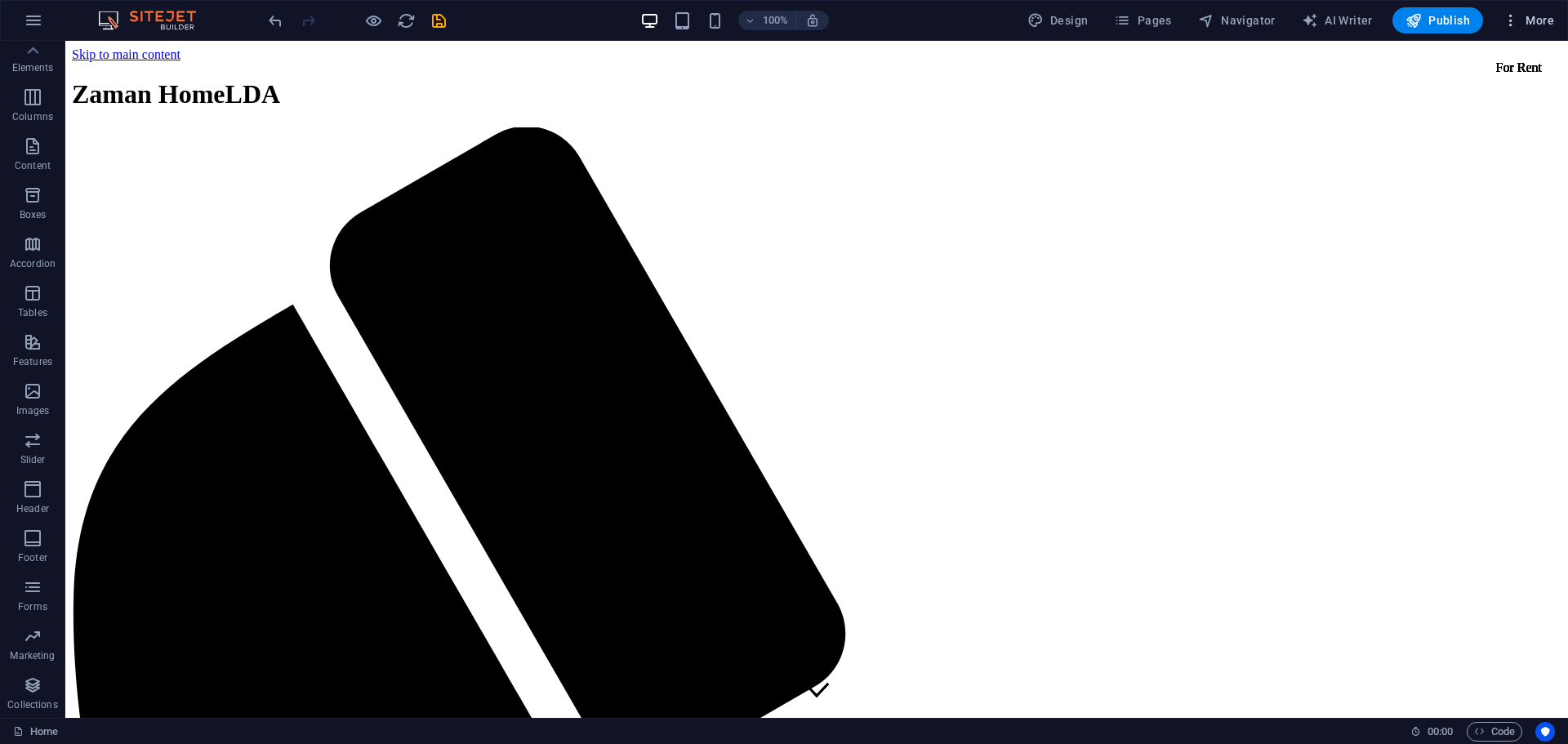
click at [1526, 21] on span "More" at bounding box center [1528, 20] width 51 height 16
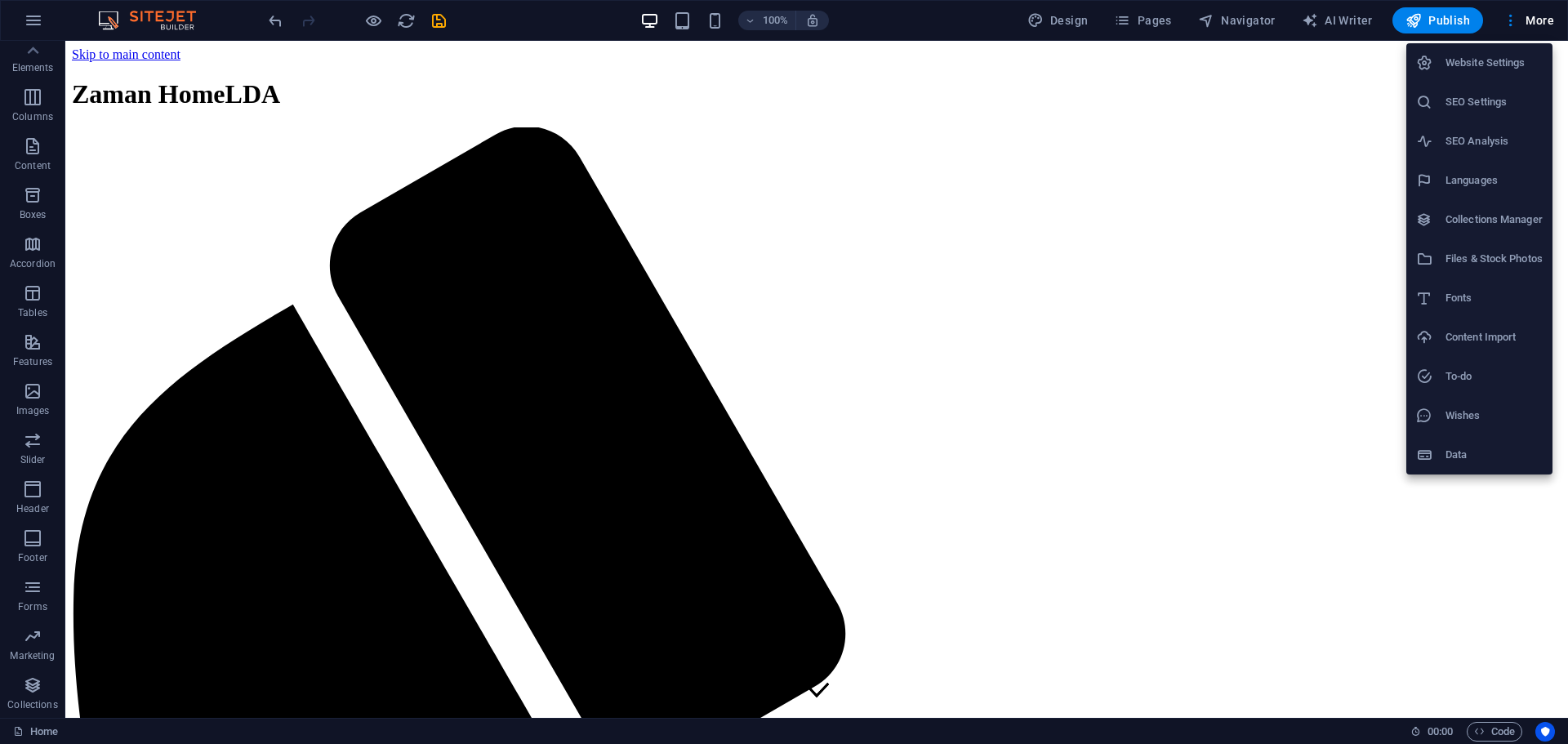
click at [1470, 66] on h6 "Website Settings" at bounding box center [1494, 62] width 97 height 19
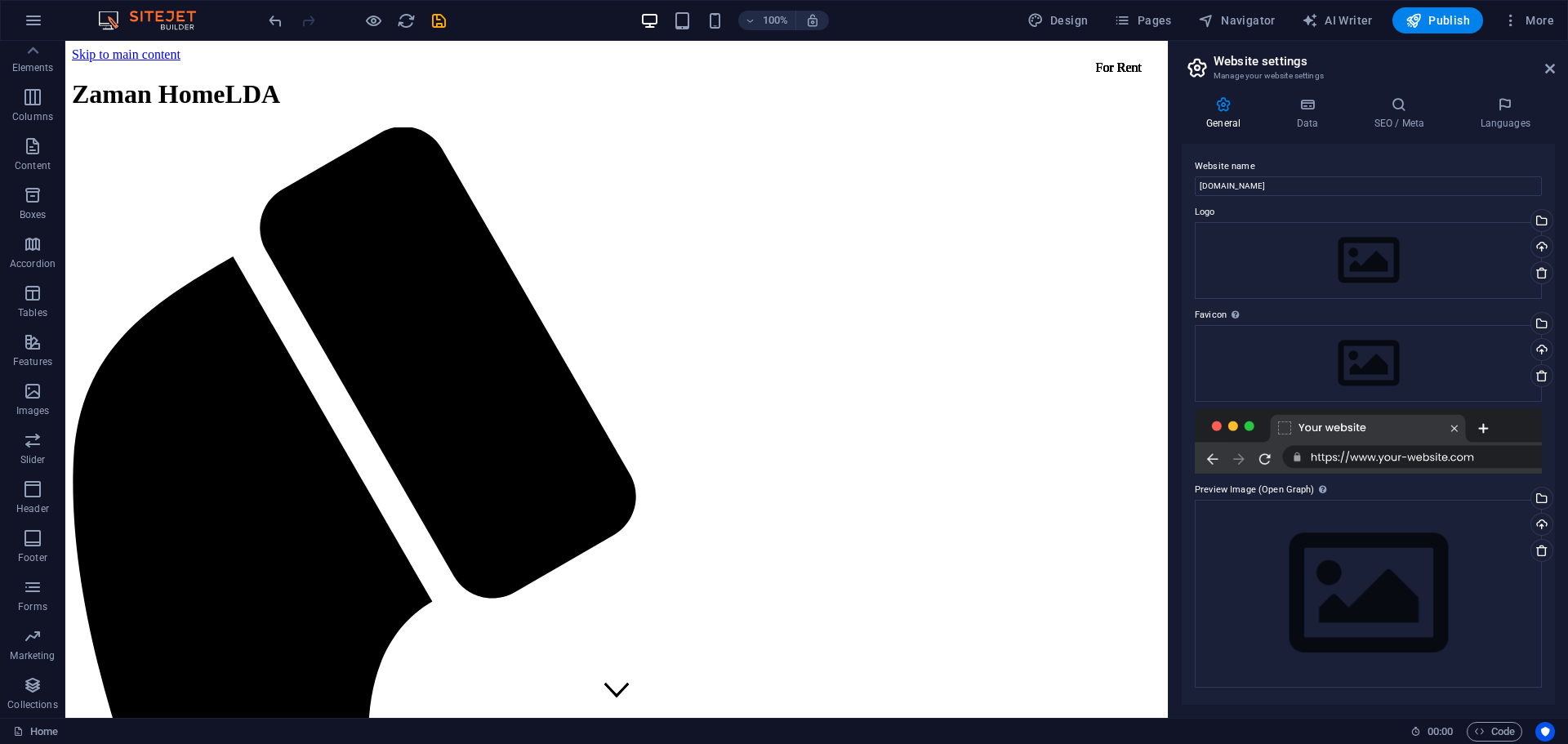
click at [178, 13] on img at bounding box center [156, 20] width 123 height 19
click at [33, 20] on icon "button" at bounding box center [33, 20] width 19 height 19
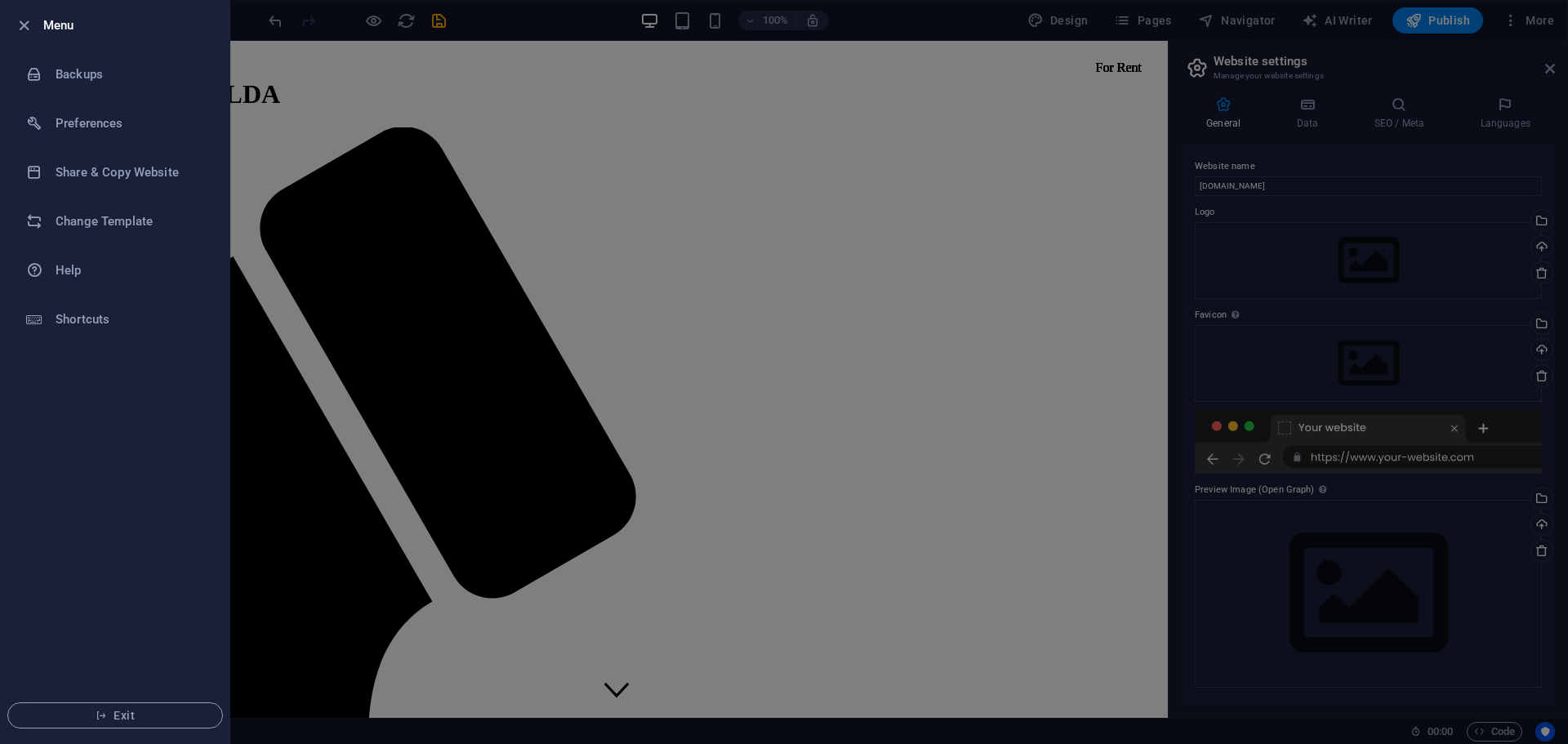
click at [350, 294] on div at bounding box center [784, 372] width 1568 height 744
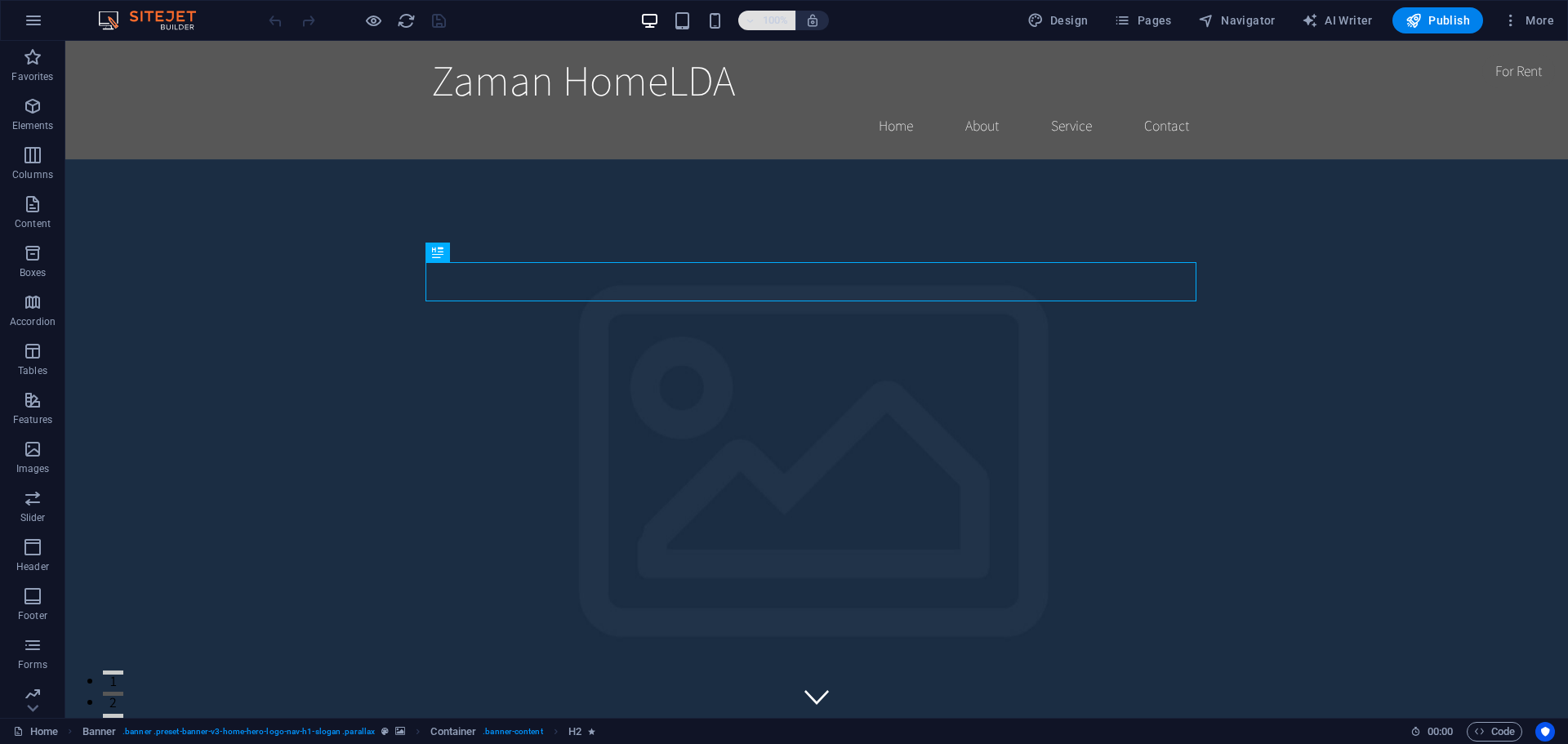
click at [752, 15] on icon "button" at bounding box center [751, 20] width 12 height 11
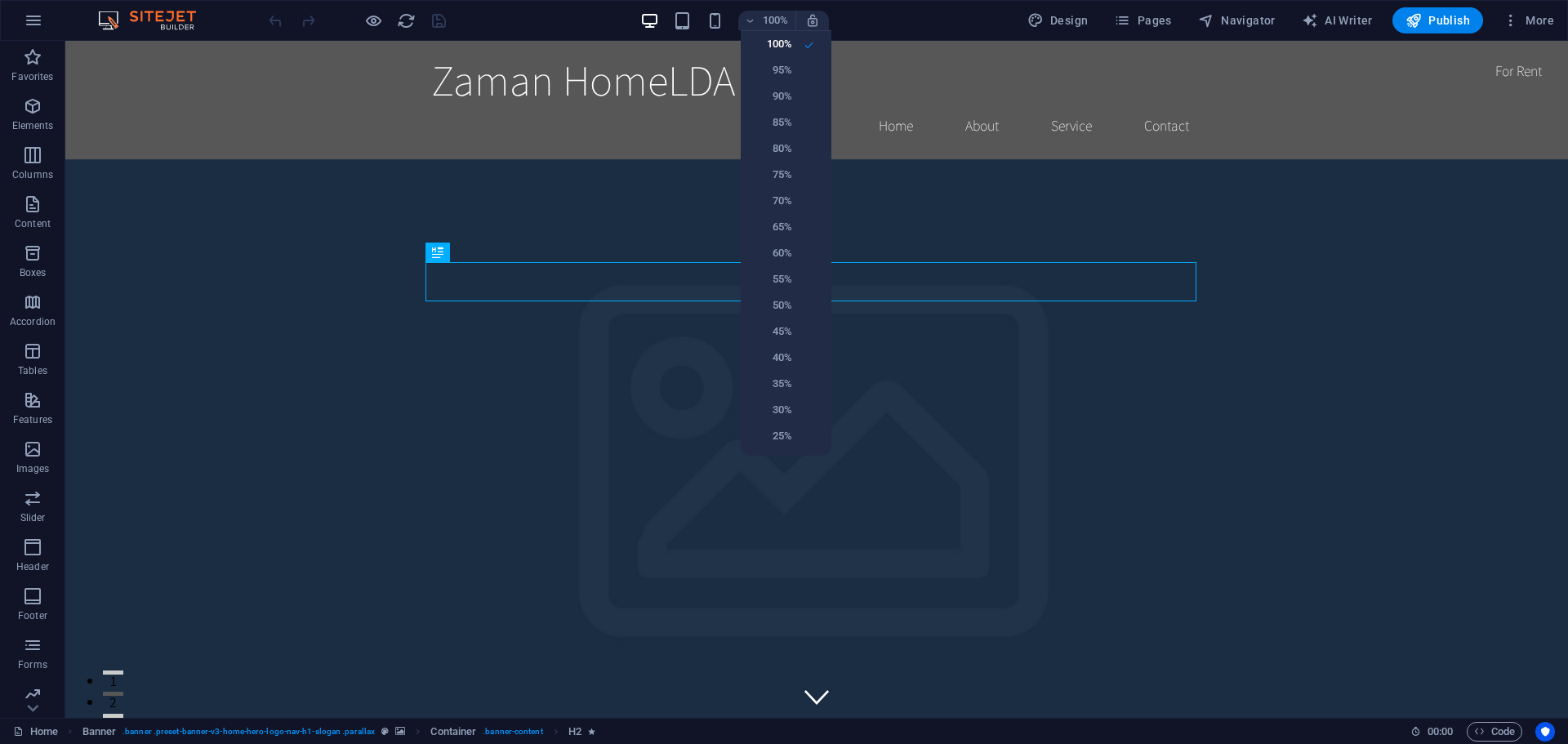
click at [1234, 92] on div at bounding box center [784, 372] width 1568 height 744
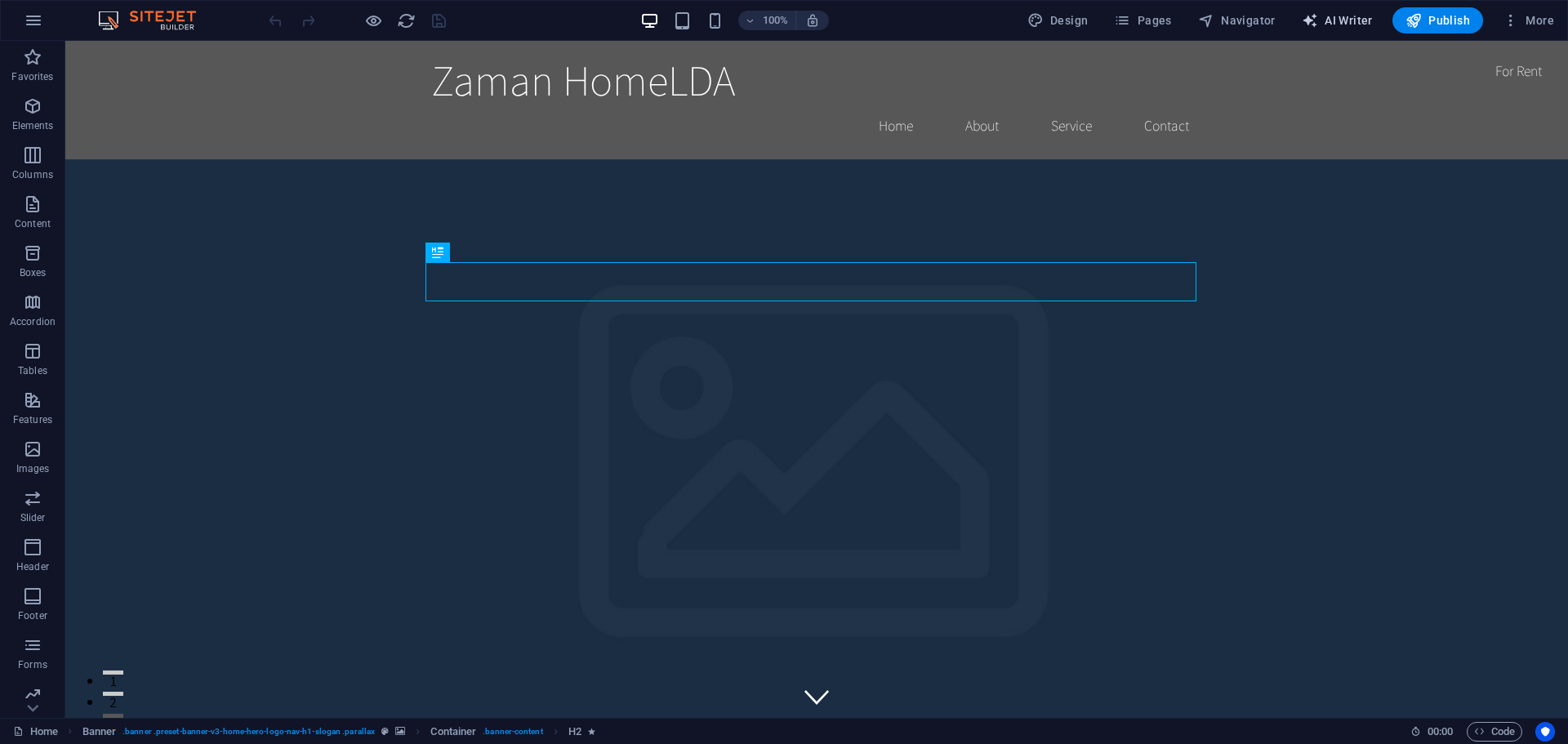
click at [1349, 15] on span "AI Writer" at bounding box center [1337, 20] width 71 height 16
select select "English"
click at [1350, 21] on span "AI Writer" at bounding box center [1337, 20] width 71 height 16
select select "English"
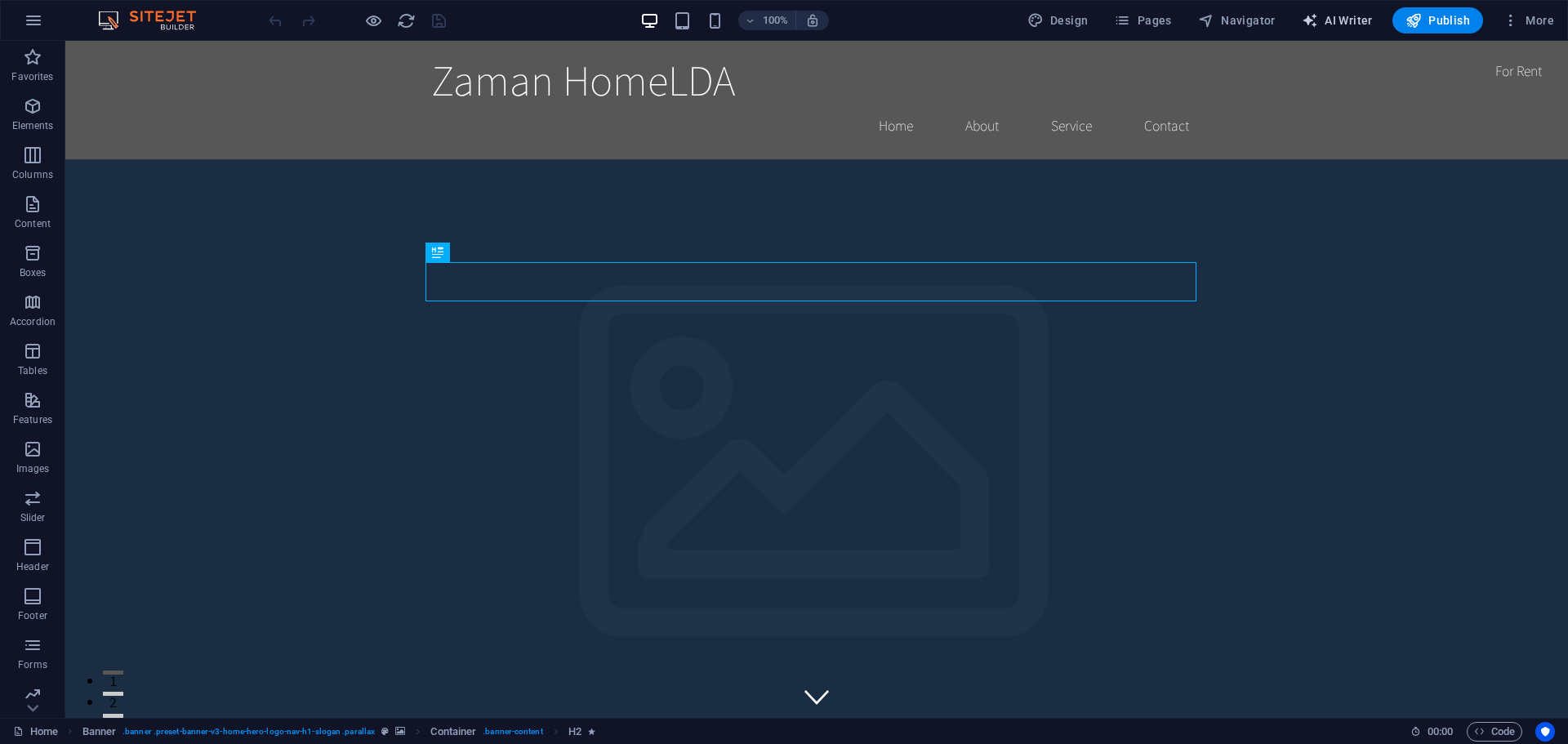
select select "English"
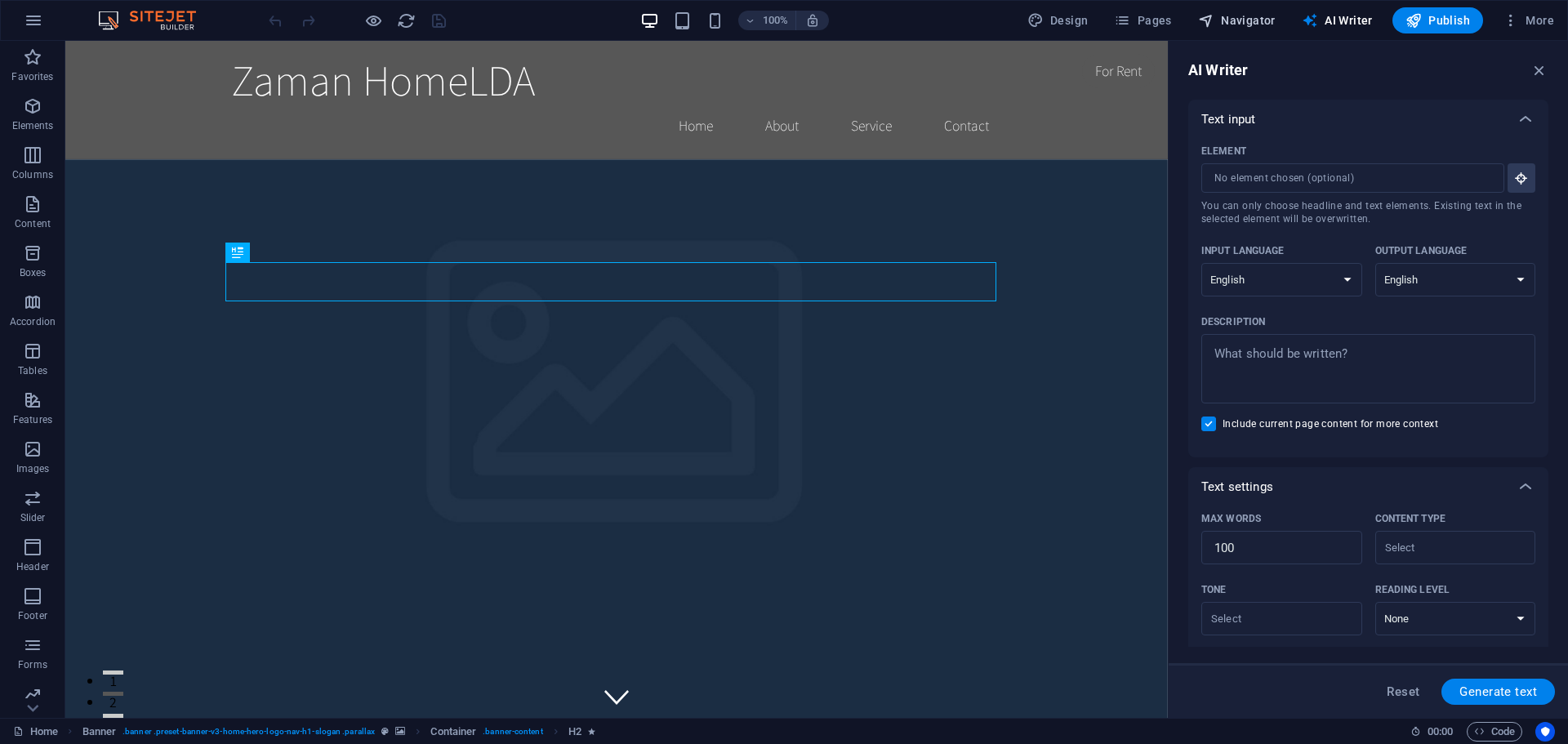
click at [1266, 22] on span "Navigator" at bounding box center [1237, 20] width 77 height 16
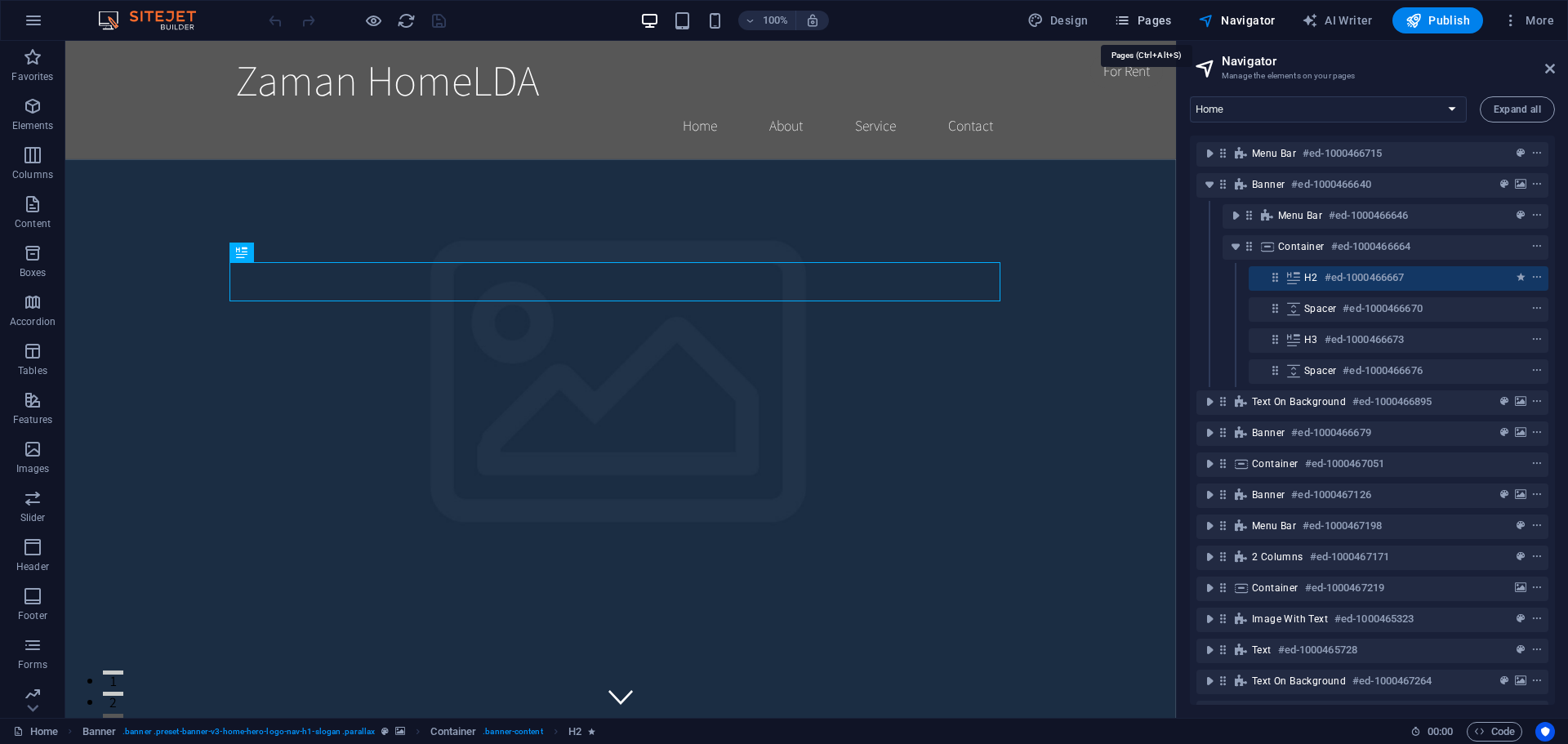
click at [1147, 13] on span "Pages" at bounding box center [1143, 20] width 57 height 16
